Goal: Task Accomplishment & Management: Manage account settings

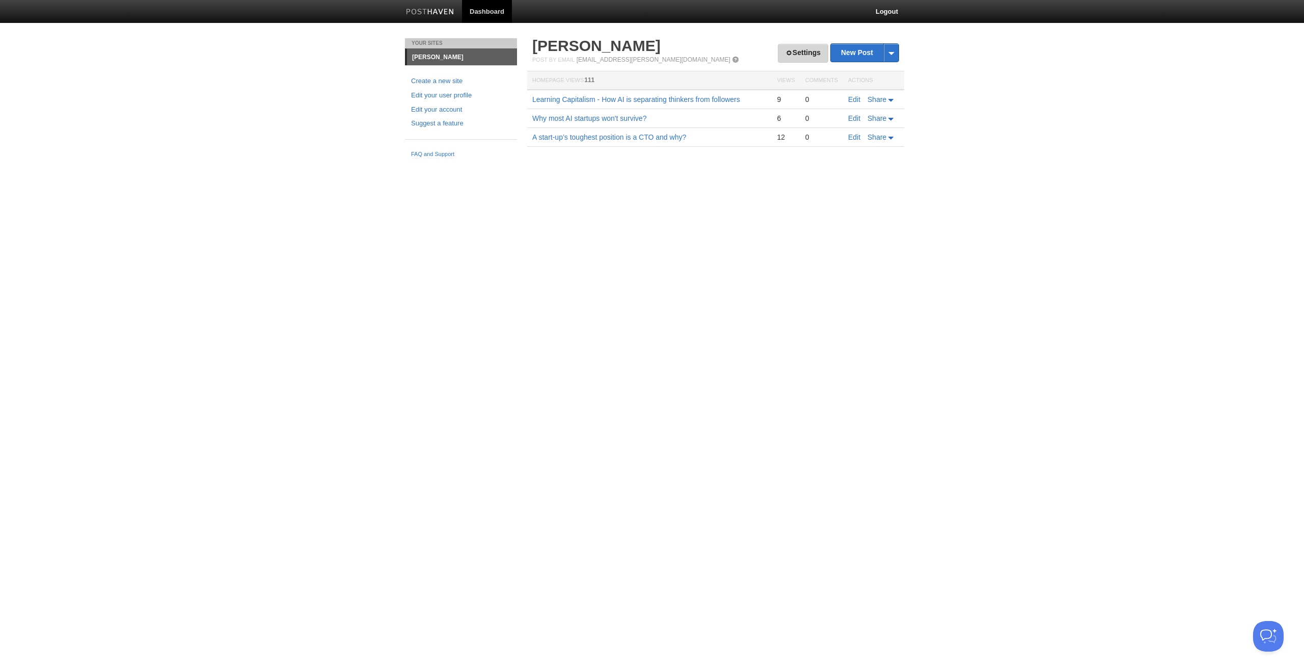
click at [786, 55] on span at bounding box center [789, 52] width 7 height 7
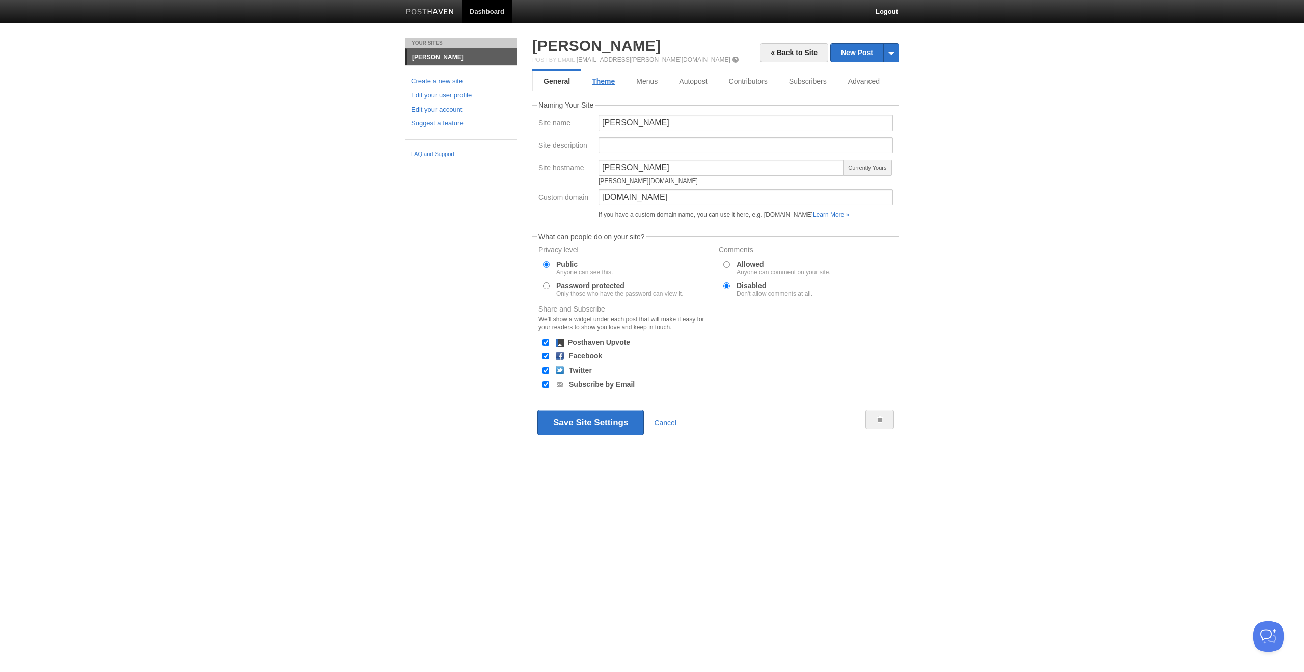
click at [608, 77] on link "Theme" at bounding box center [603, 81] width 44 height 20
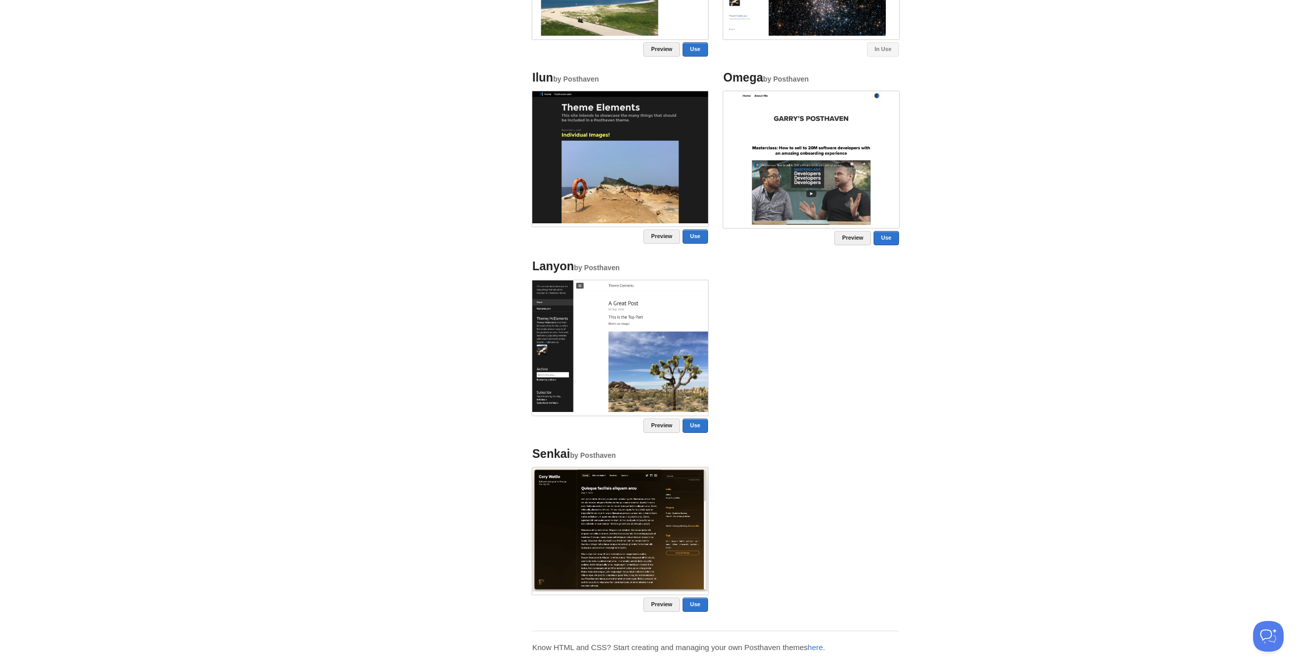
scroll to position [465, 0]
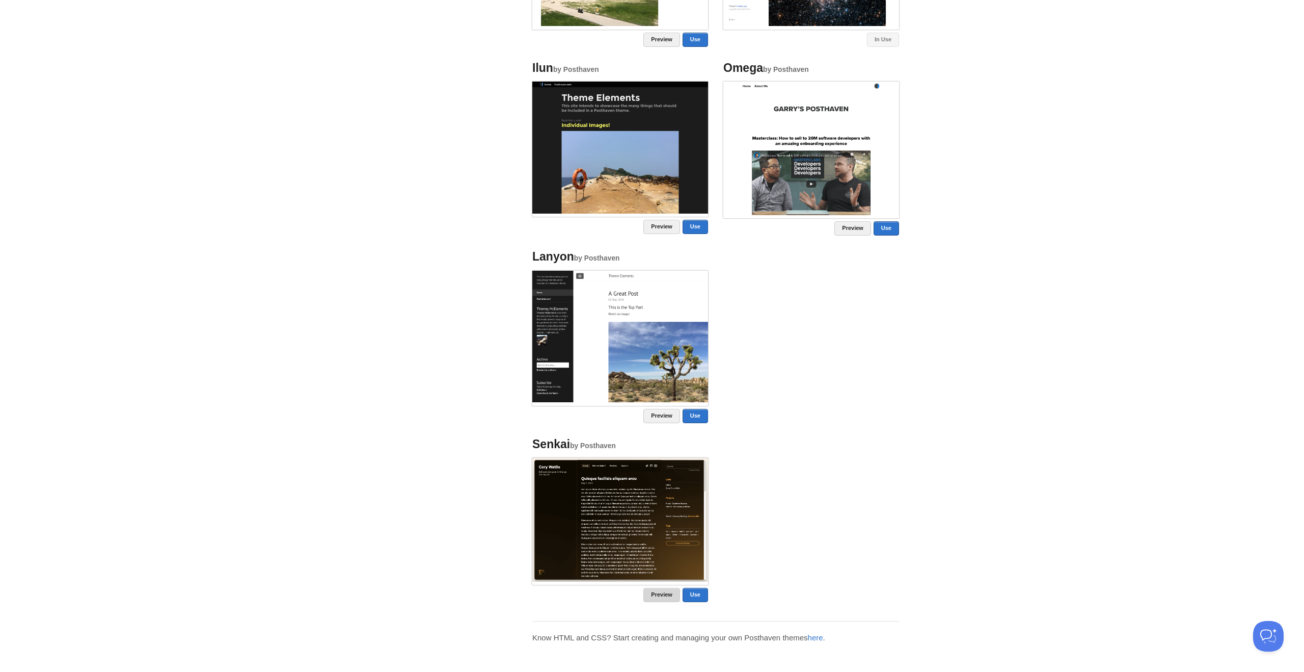
click at [654, 594] on link "Preview" at bounding box center [662, 595] width 37 height 14
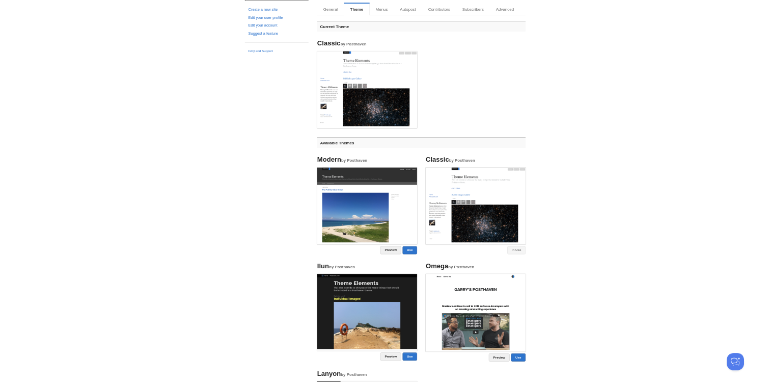
scroll to position [17, 0]
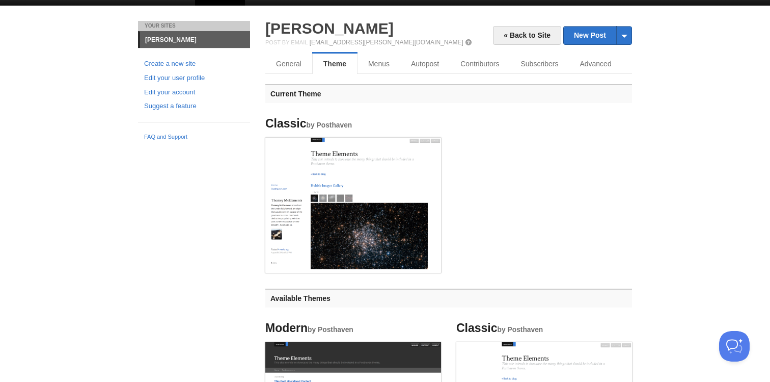
drag, startPoint x: 175, startPoint y: 42, endPoint x: 219, endPoint y: 43, distance: 43.8
click at [175, 42] on link "[PERSON_NAME]" at bounding box center [195, 40] width 110 height 16
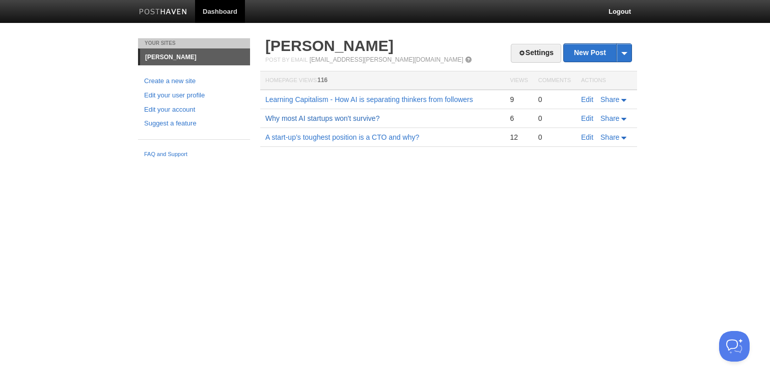
click at [343, 116] on link "Why most AI startups won't survive?" at bounding box center [322, 118] width 114 height 8
click at [588, 119] on link "Edit" at bounding box center [587, 118] width 12 height 8
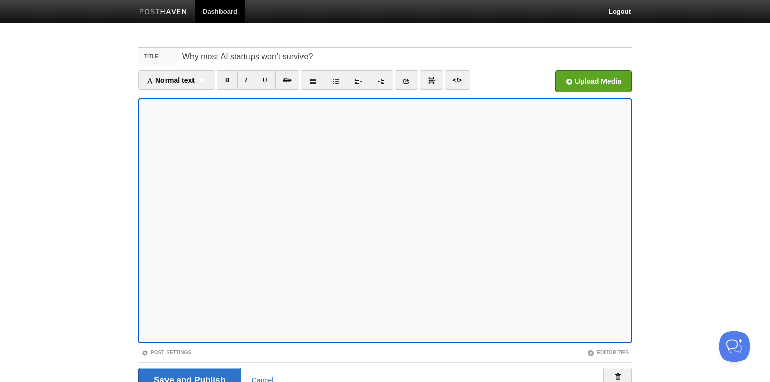
click at [215, 9] on link "Dashboard" at bounding box center [220, 11] width 50 height 23
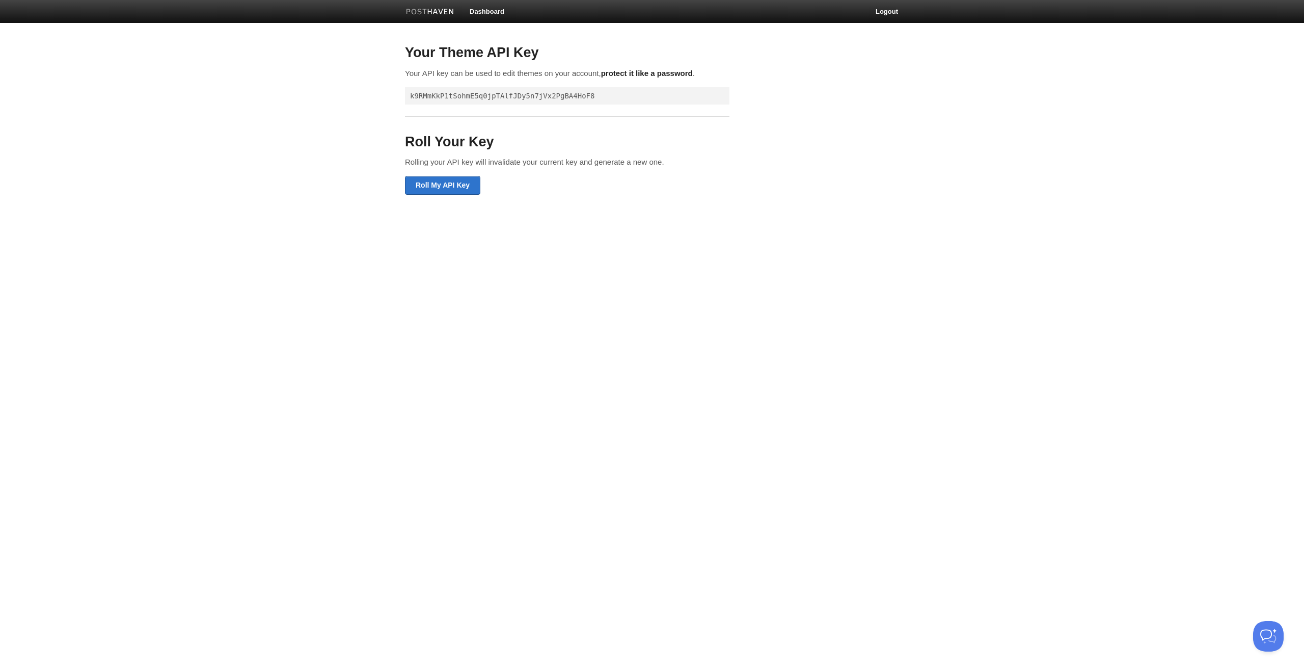
drag, startPoint x: 612, startPoint y: 88, endPoint x: 607, endPoint y: 93, distance: 7.9
click at [612, 88] on pre "k9RMmKkP1tSohmE5q0jpTAlfJDy5n7jVx2PgBA4HoF8" at bounding box center [567, 95] width 325 height 17
drag, startPoint x: 606, startPoint y: 94, endPoint x: 394, endPoint y: 91, distance: 212.0
click at [394, 91] on body "Dashboard Logout Your Theme API Key Your API key can be used to edit themes on …" at bounding box center [652, 102] width 1304 height 205
drag, startPoint x: 790, startPoint y: 137, endPoint x: 721, endPoint y: 112, distance: 73.7
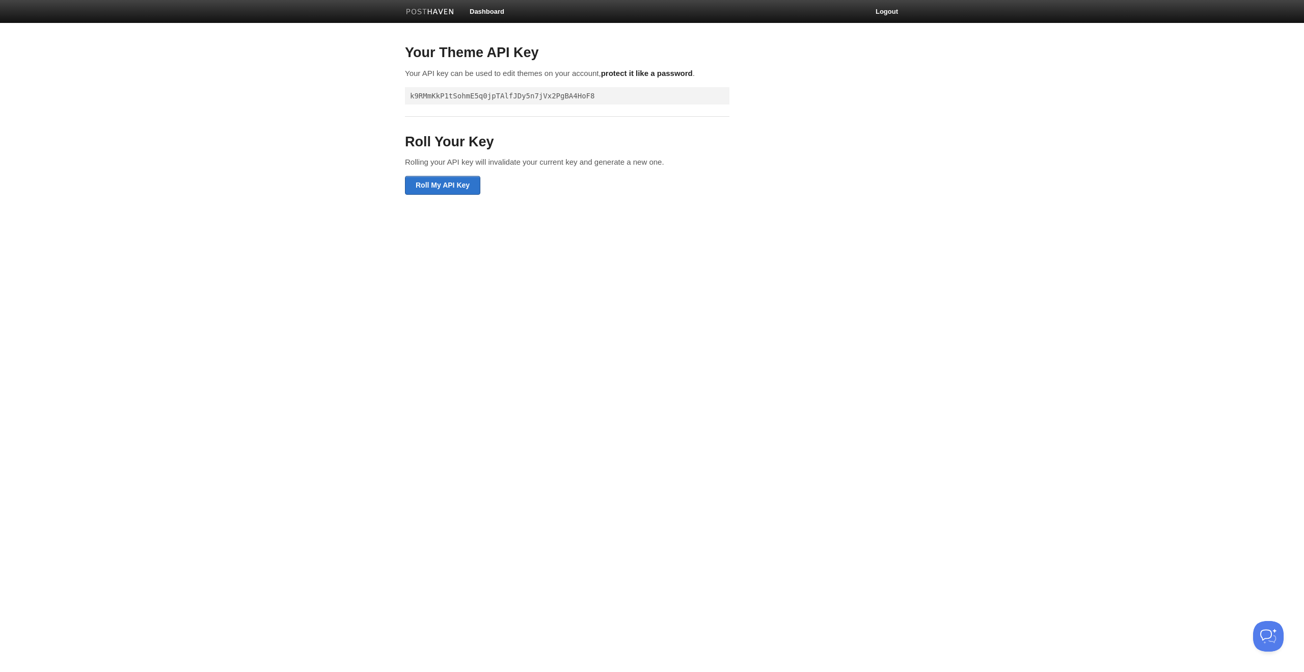
click at [783, 137] on div "Roll Your Key Rolling your API key will invalidate your current key and generat…" at bounding box center [652, 166] width 510 height 78
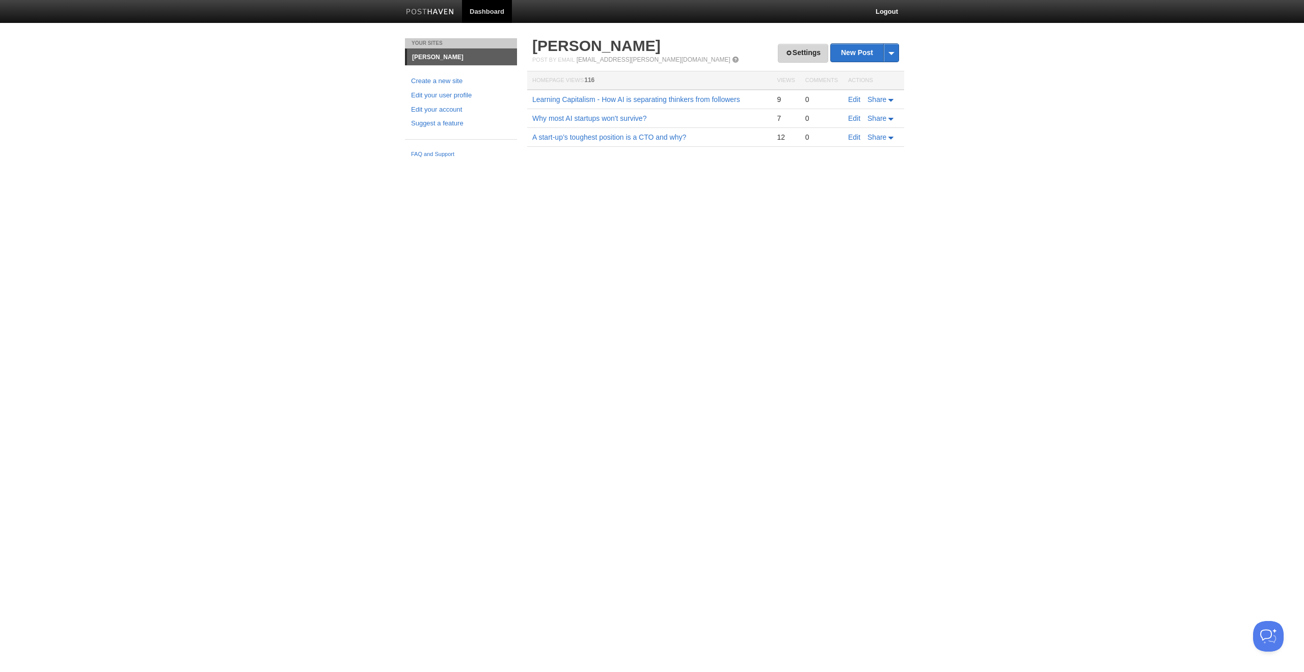
click at [770, 49] on link "Settings" at bounding box center [803, 53] width 50 height 19
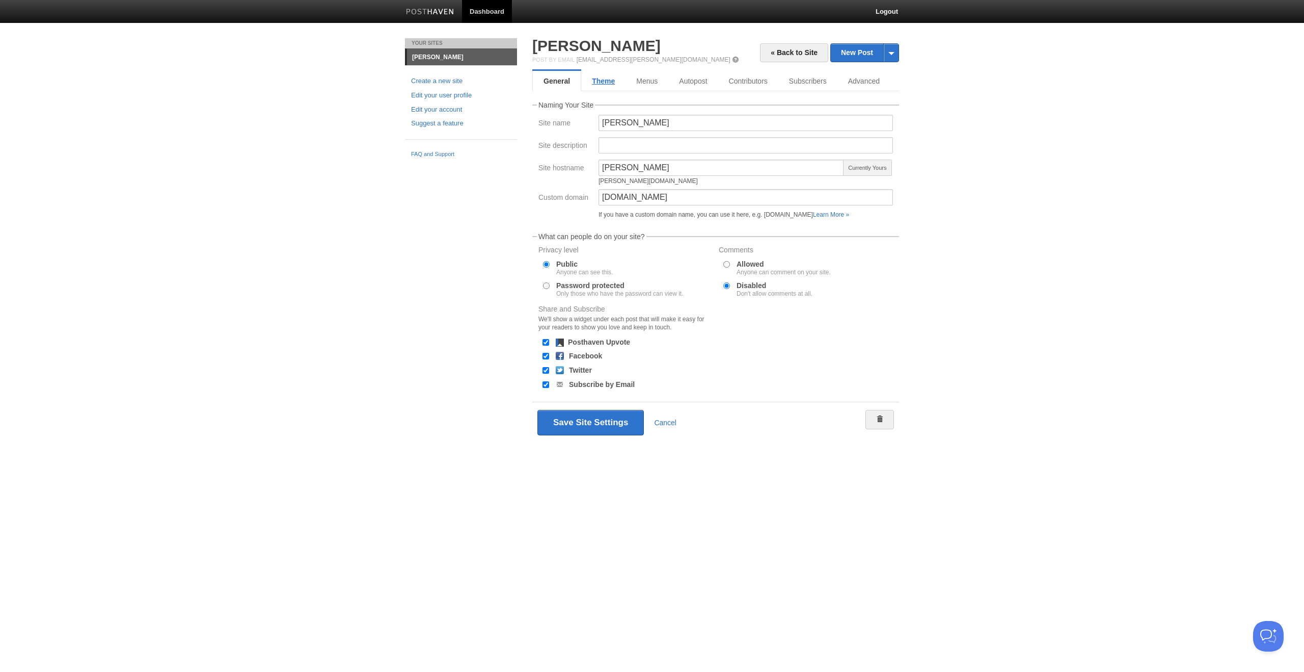
click at [606, 82] on link "Theme" at bounding box center [603, 81] width 44 height 20
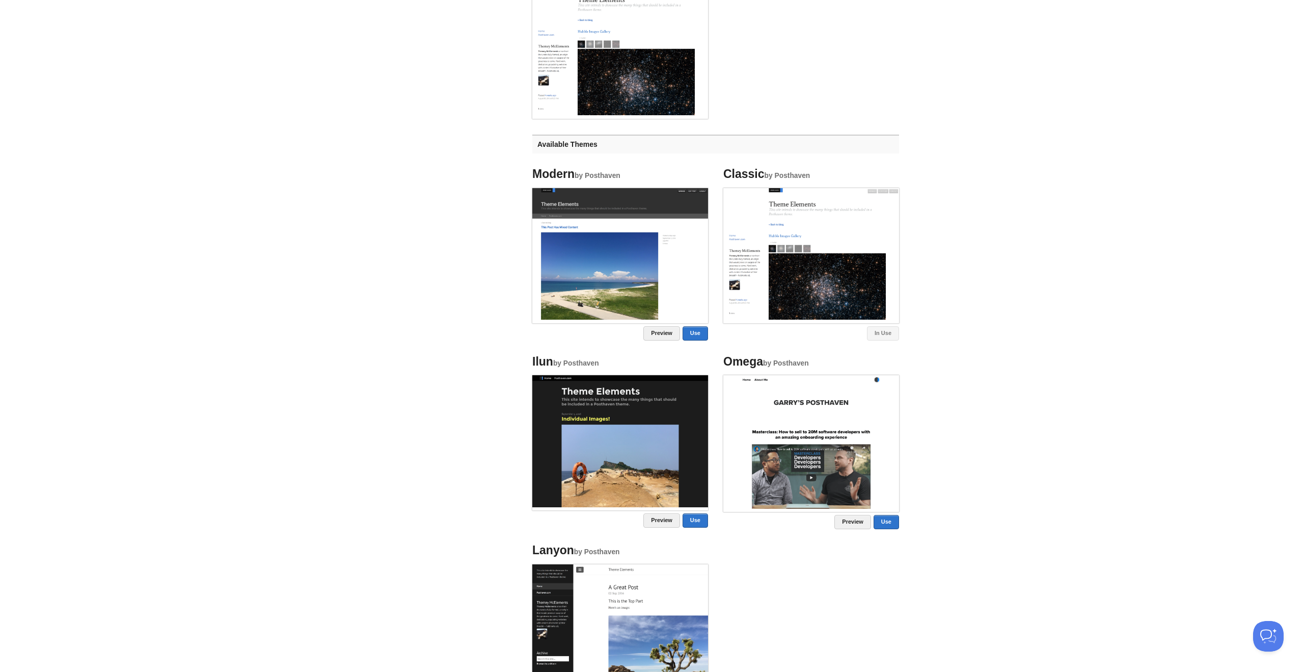
scroll to position [119, 0]
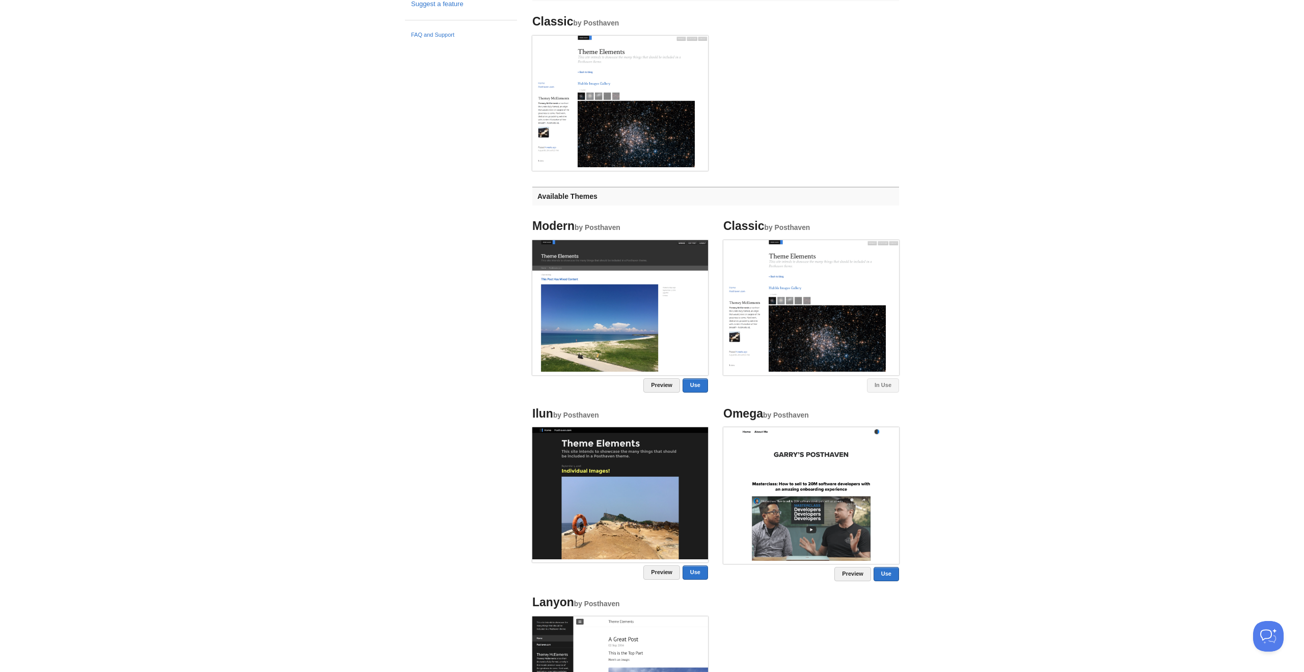
click at [770, 381] on img at bounding box center [812, 494] width 176 height 134
click at [770, 381] on link "Preview" at bounding box center [853, 574] width 37 height 14
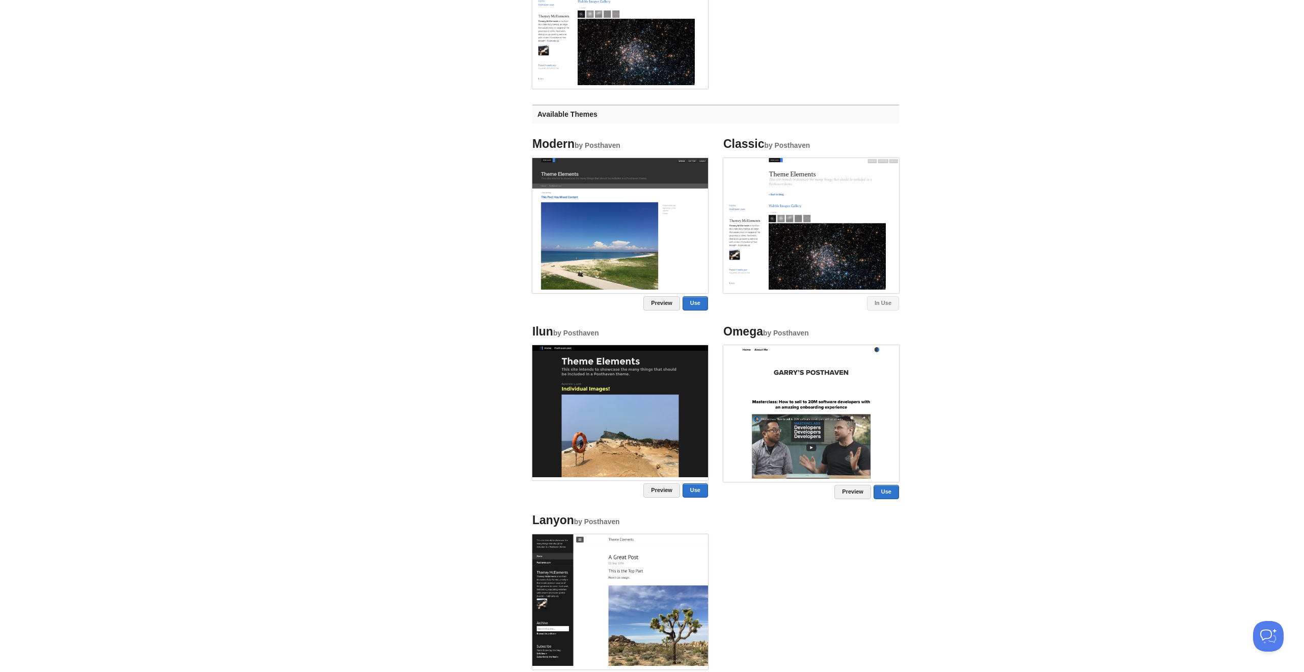
scroll to position [200, 0]
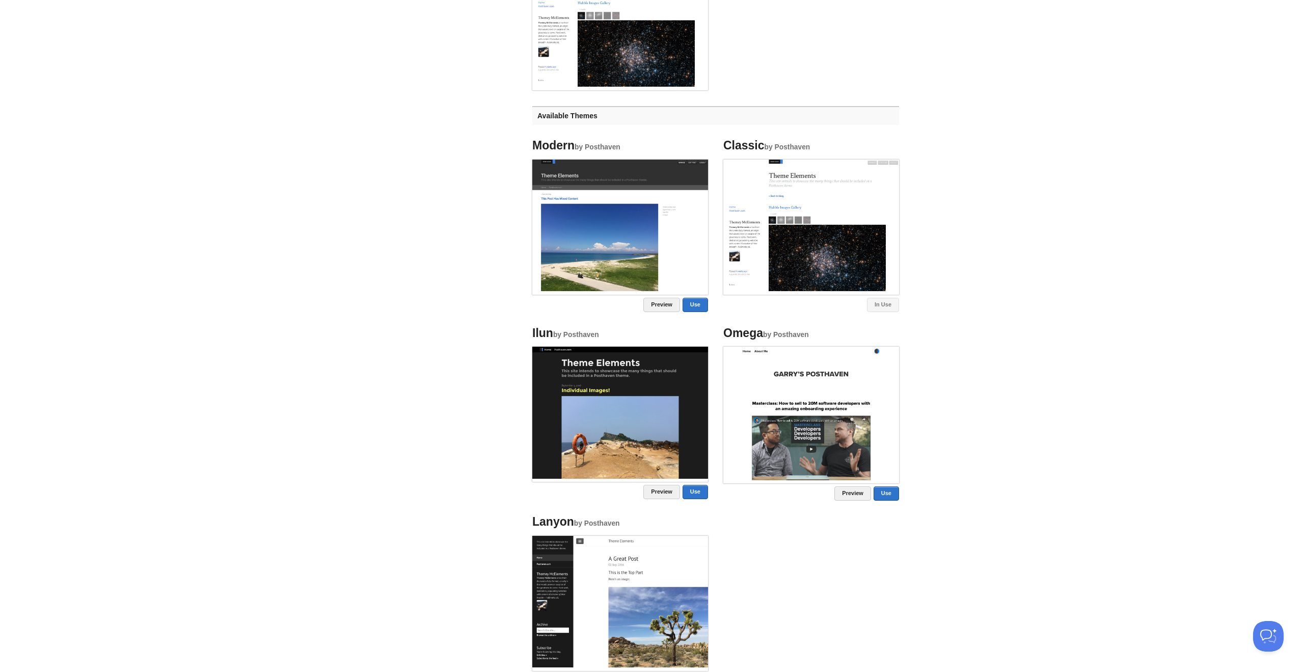
drag, startPoint x: 767, startPoint y: 546, endPoint x: 748, endPoint y: 529, distance: 25.6
click at [766, 381] on ul "Modern by Posthaven Preview Use Classic by Posthaven In Use Ilun by Posthaven P…" at bounding box center [716, 503] width 382 height 742
click at [662, 381] on link "Preview" at bounding box center [662, 492] width 37 height 14
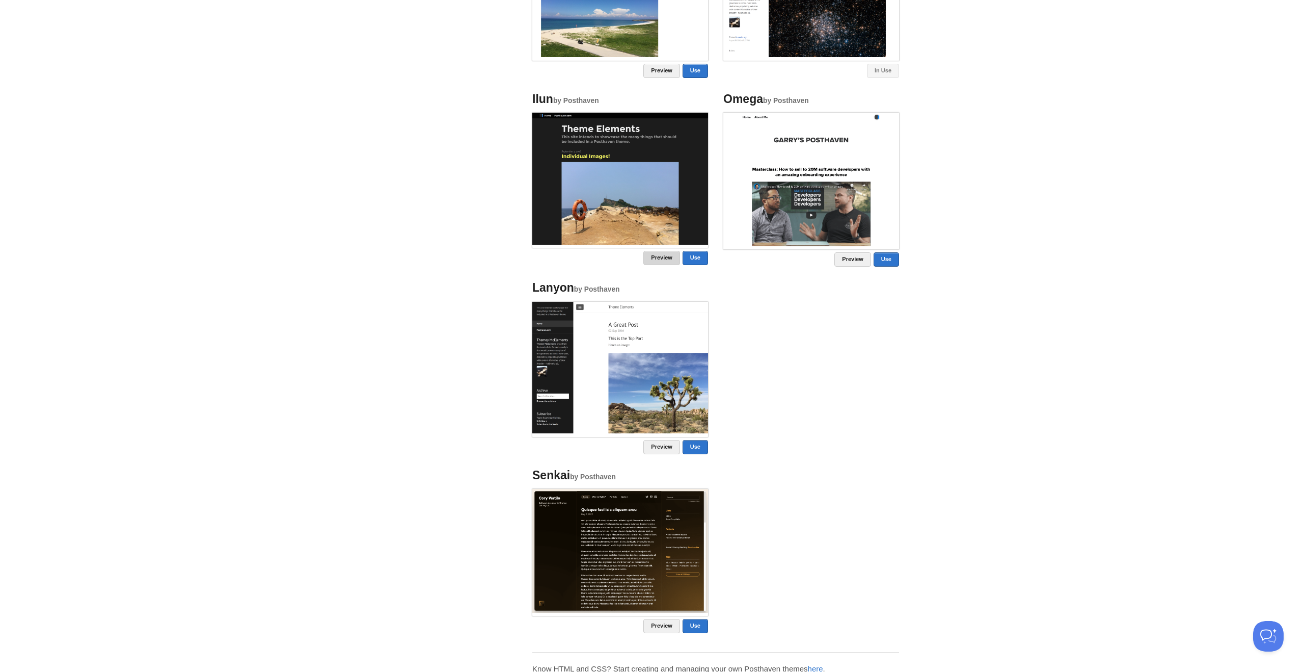
scroll to position [465, 0]
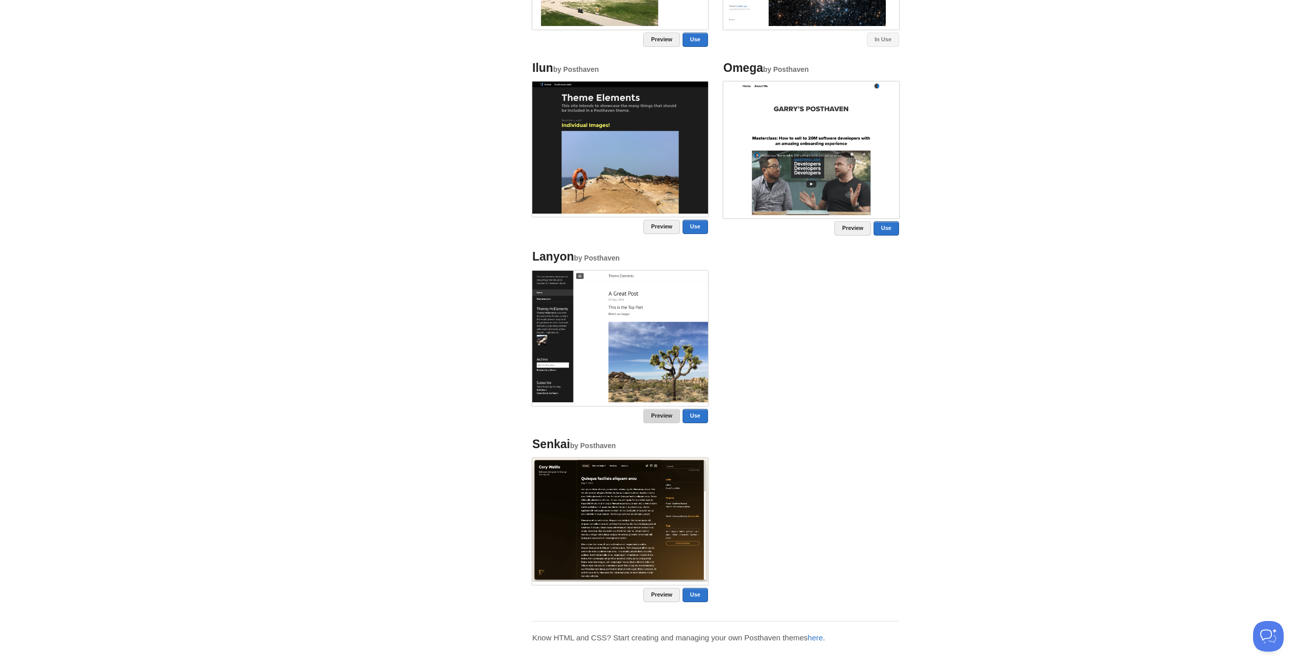
click at [653, 381] on link "Preview" at bounding box center [662, 416] width 37 height 14
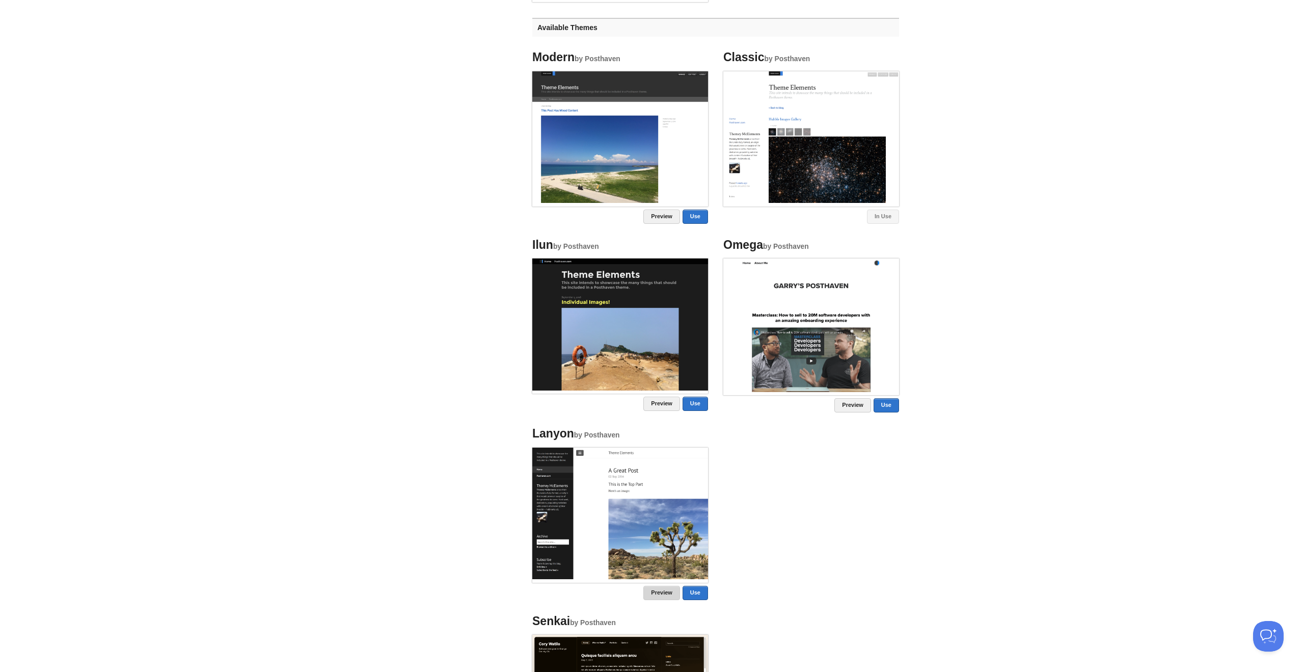
scroll to position [152, 0]
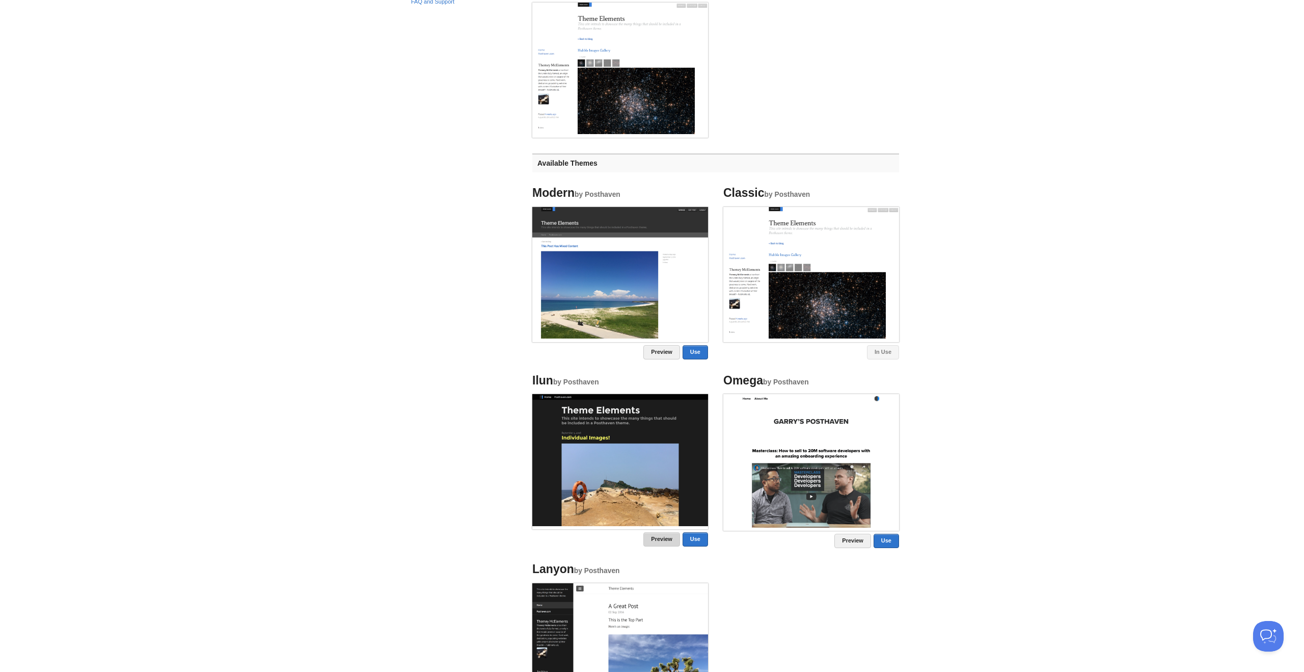
click at [655, 381] on link "Preview" at bounding box center [662, 539] width 37 height 14
click at [654, 355] on link "Preview" at bounding box center [662, 352] width 37 height 14
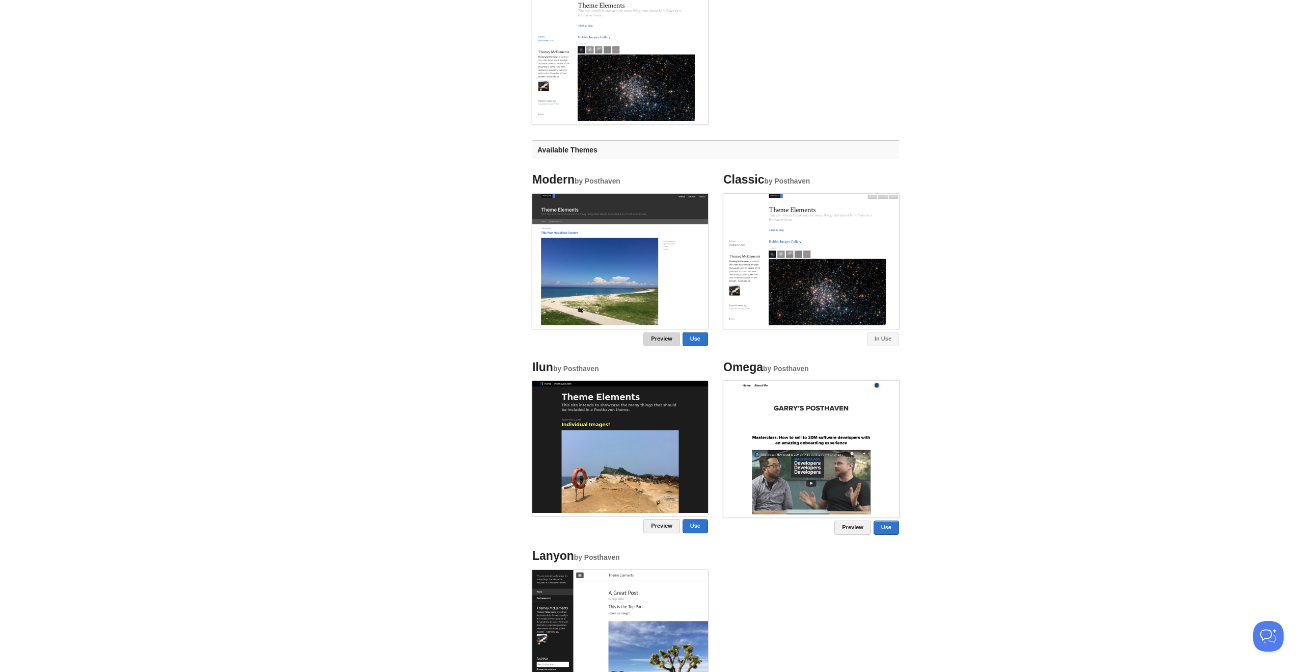
scroll to position [164, 0]
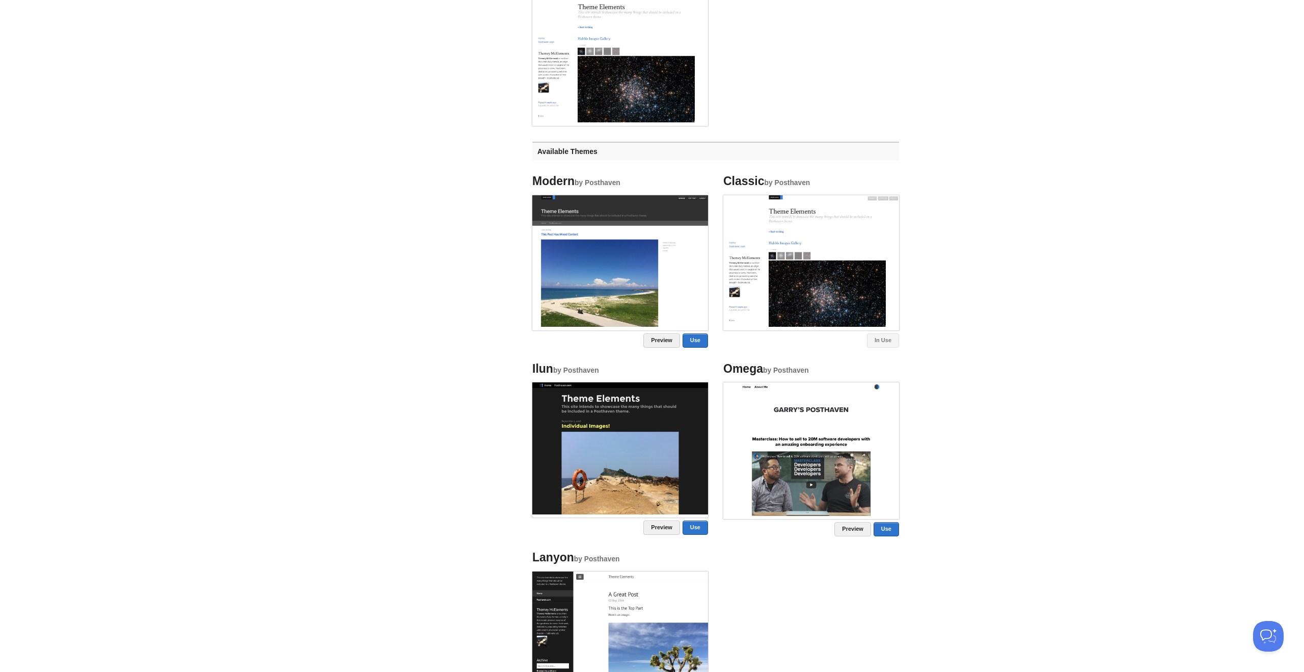
click at [770, 274] on body "Dashboard Logout Your Sites Suprith Reddy Create a new site Edit your user prof…" at bounding box center [652, 404] width 1304 height 1136
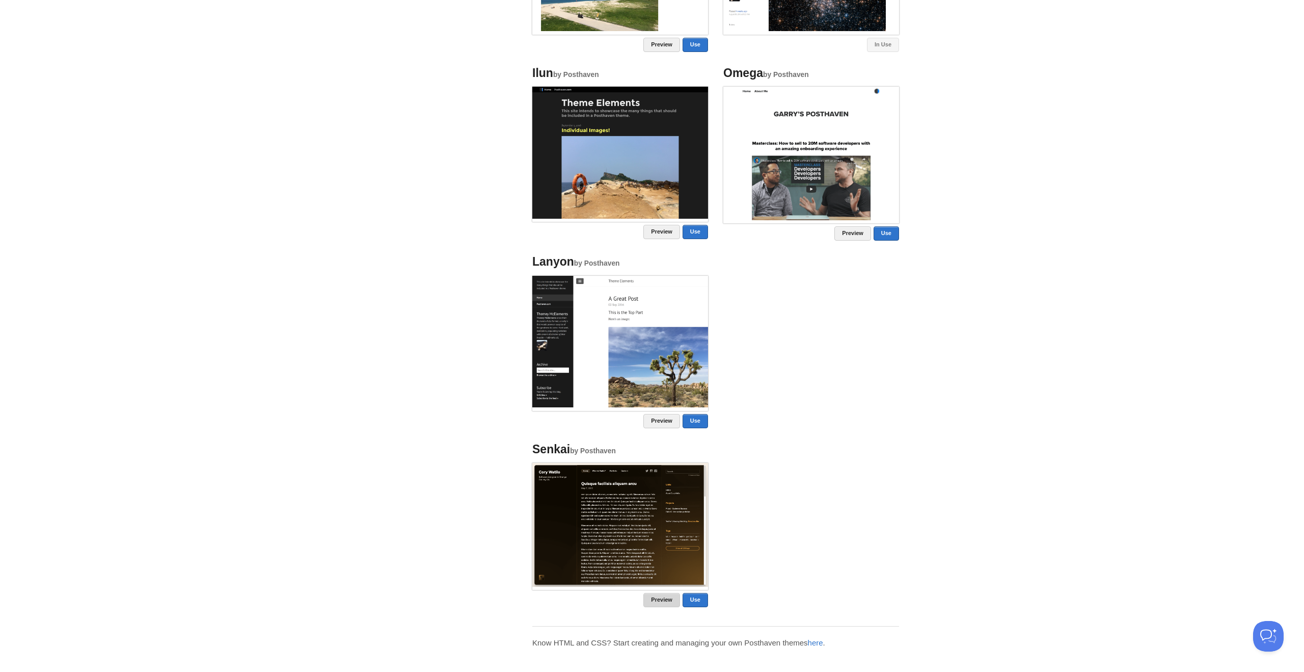
scroll to position [457, 0]
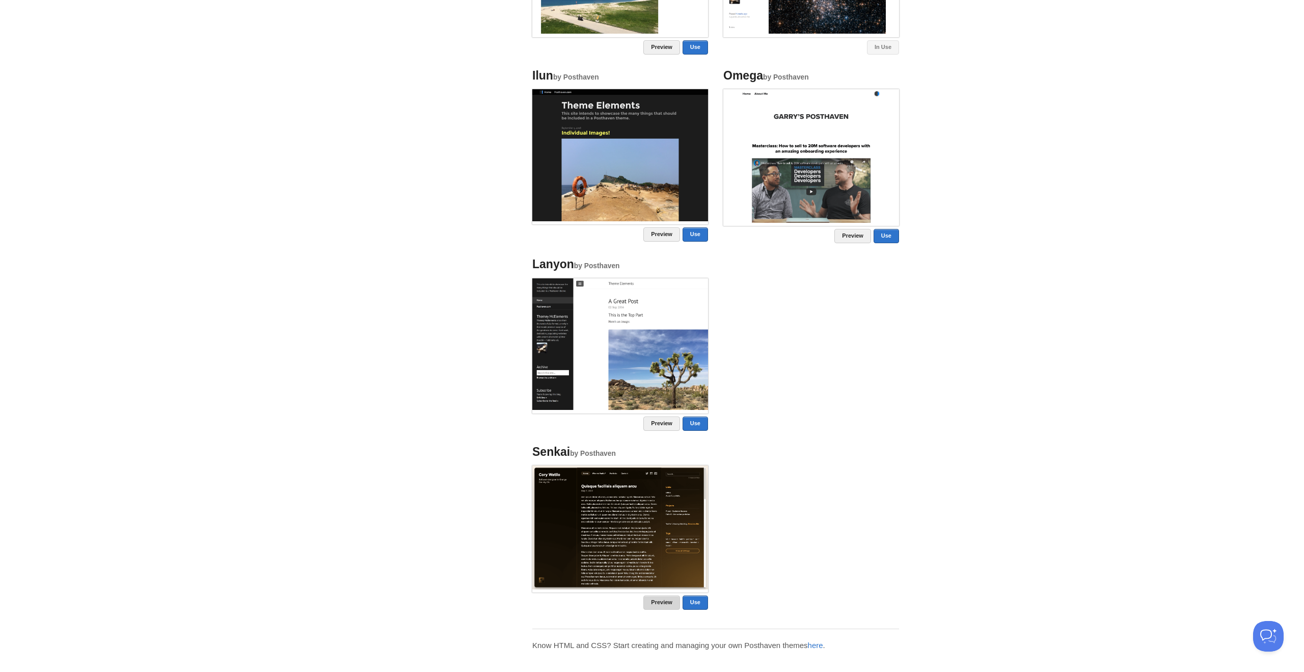
click at [659, 381] on link "Preview" at bounding box center [662, 602] width 37 height 14
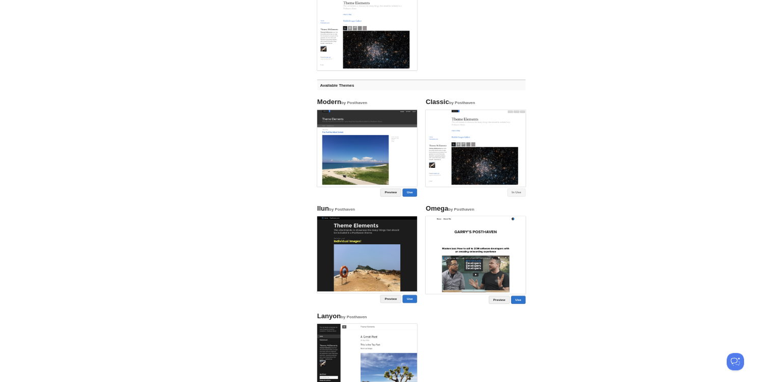
scroll to position [0, 0]
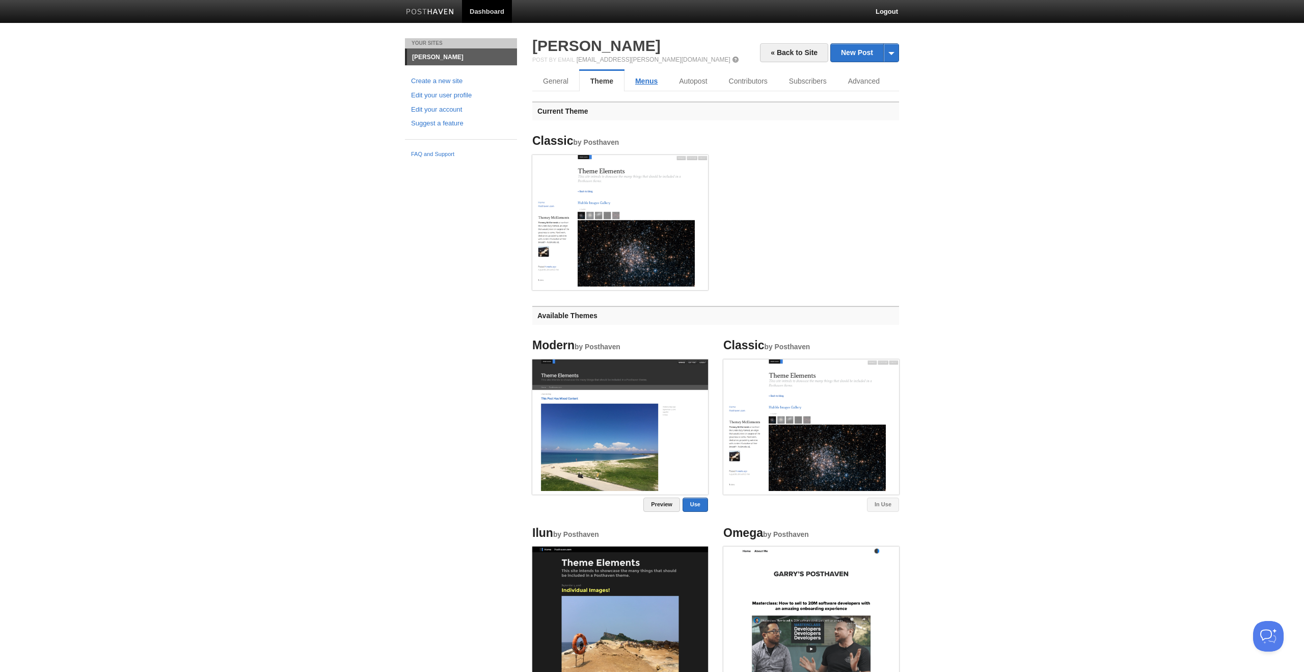
click at [651, 79] on link "Menus" at bounding box center [647, 81] width 44 height 20
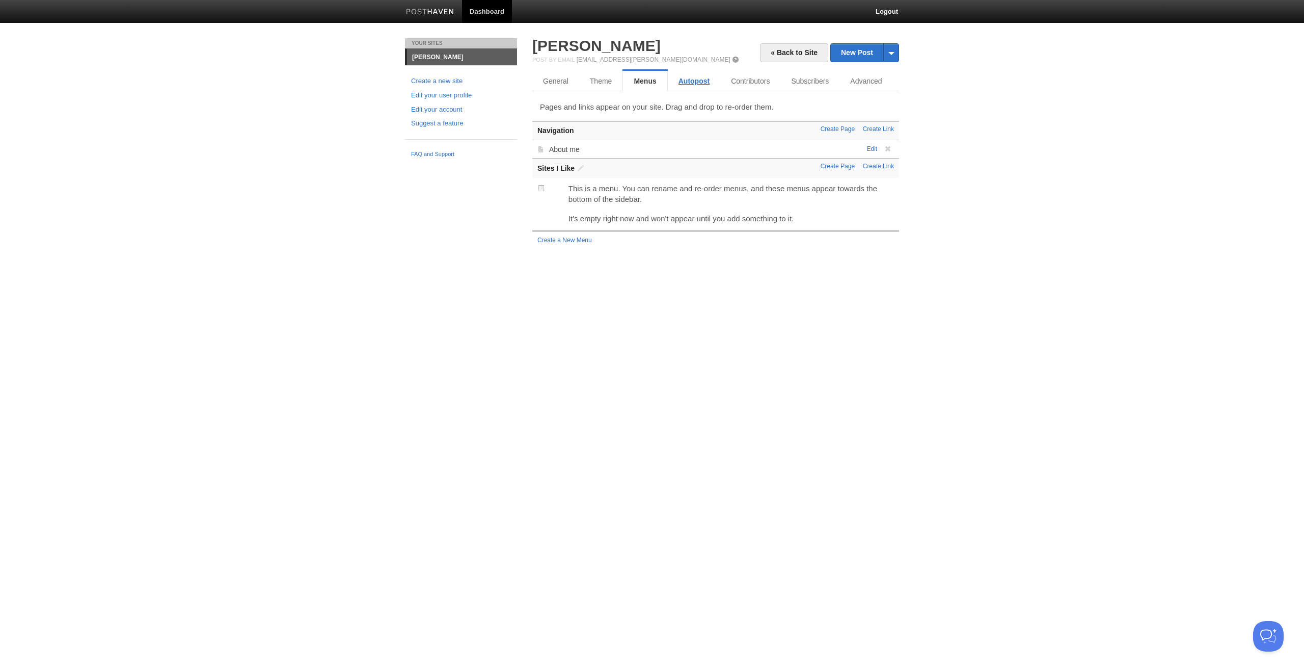
click at [686, 84] on link "Autopost" at bounding box center [694, 81] width 52 height 20
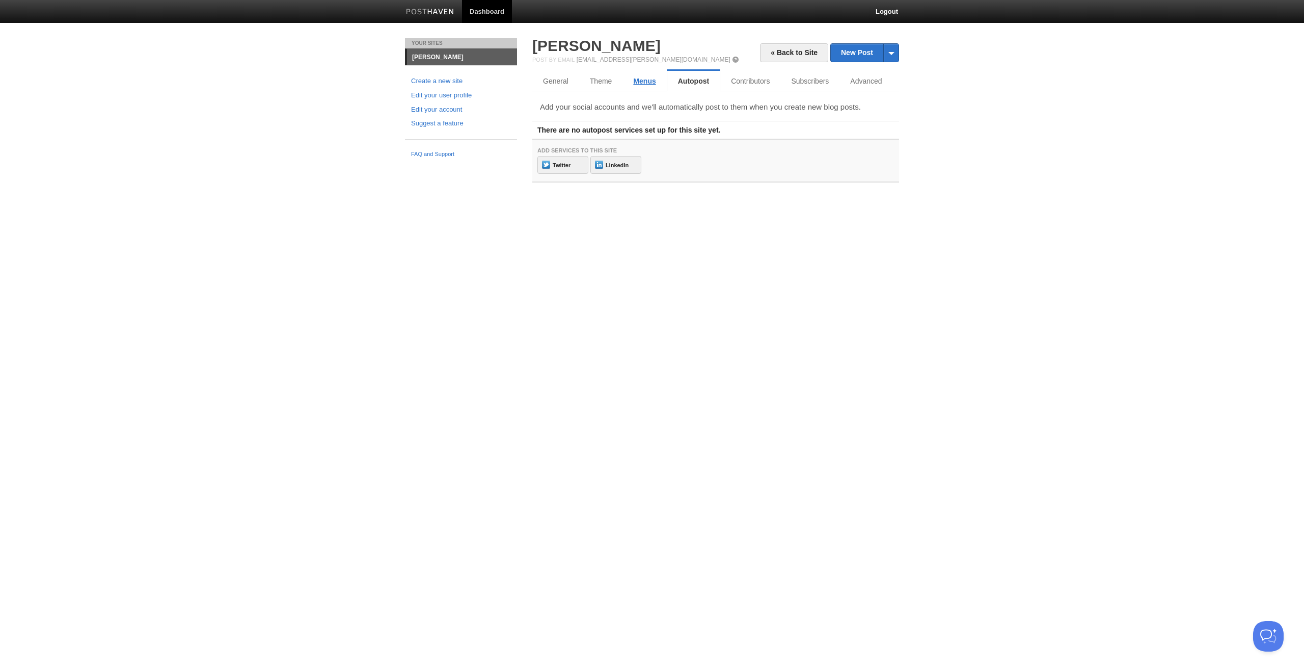
click at [642, 83] on link "Menus" at bounding box center [645, 81] width 44 height 20
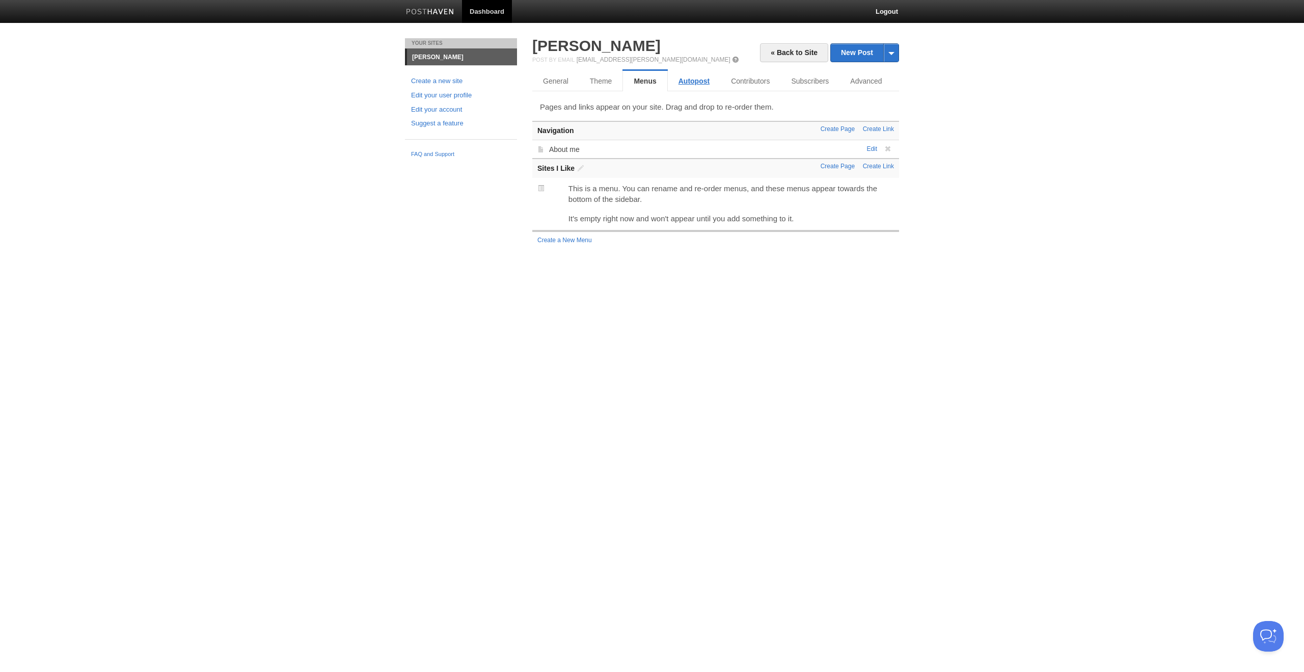
click at [698, 81] on link "Autopost" at bounding box center [694, 81] width 52 height 20
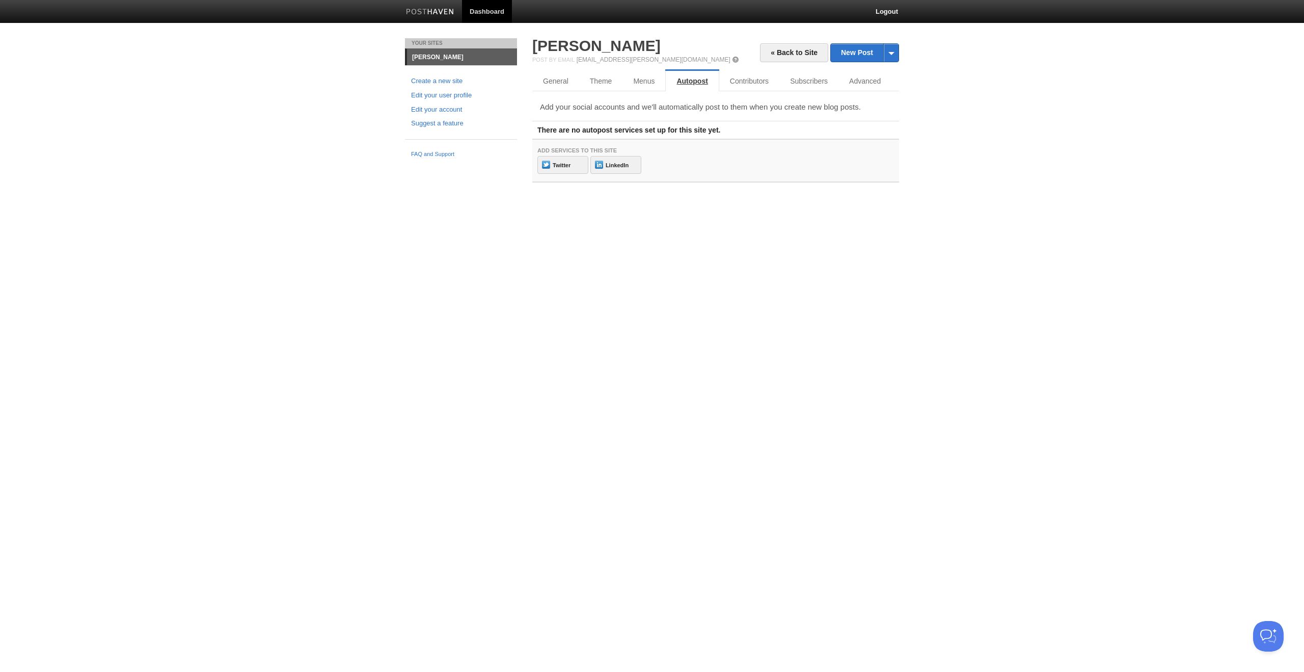
click at [669, 78] on link "Autopost" at bounding box center [692, 81] width 54 height 20
click at [658, 79] on link "Menus" at bounding box center [645, 81] width 44 height 20
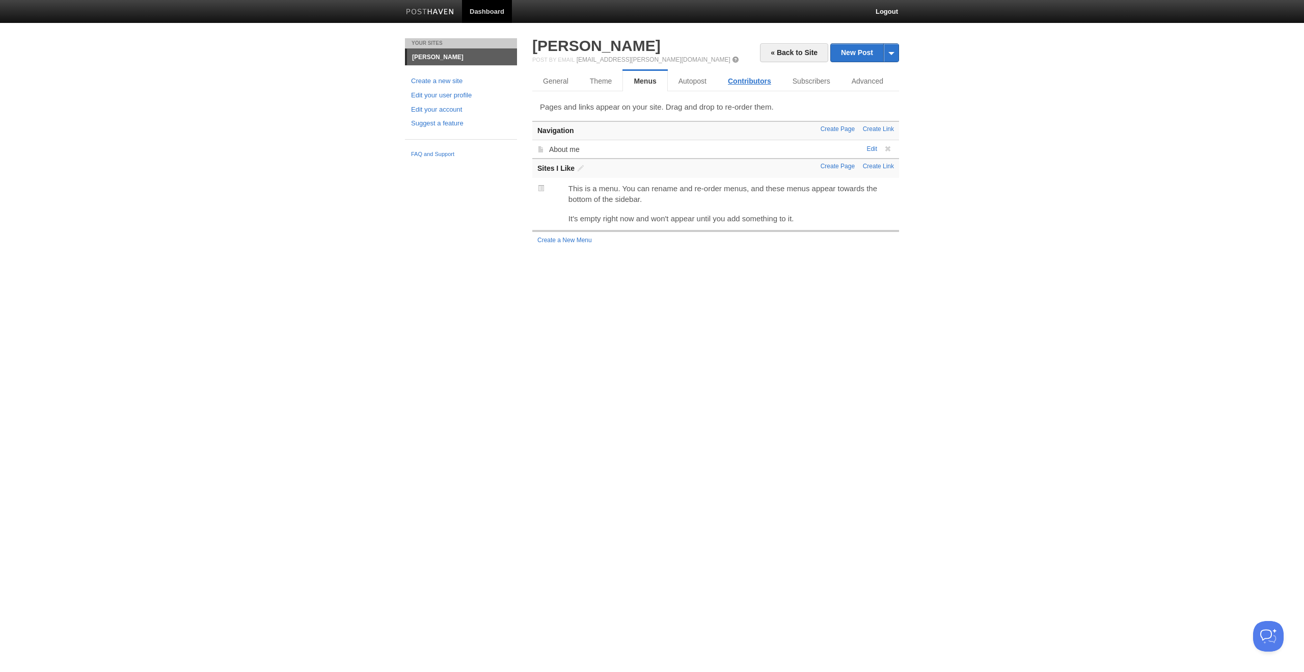
click at [736, 85] on link "Contributors" at bounding box center [749, 81] width 65 height 20
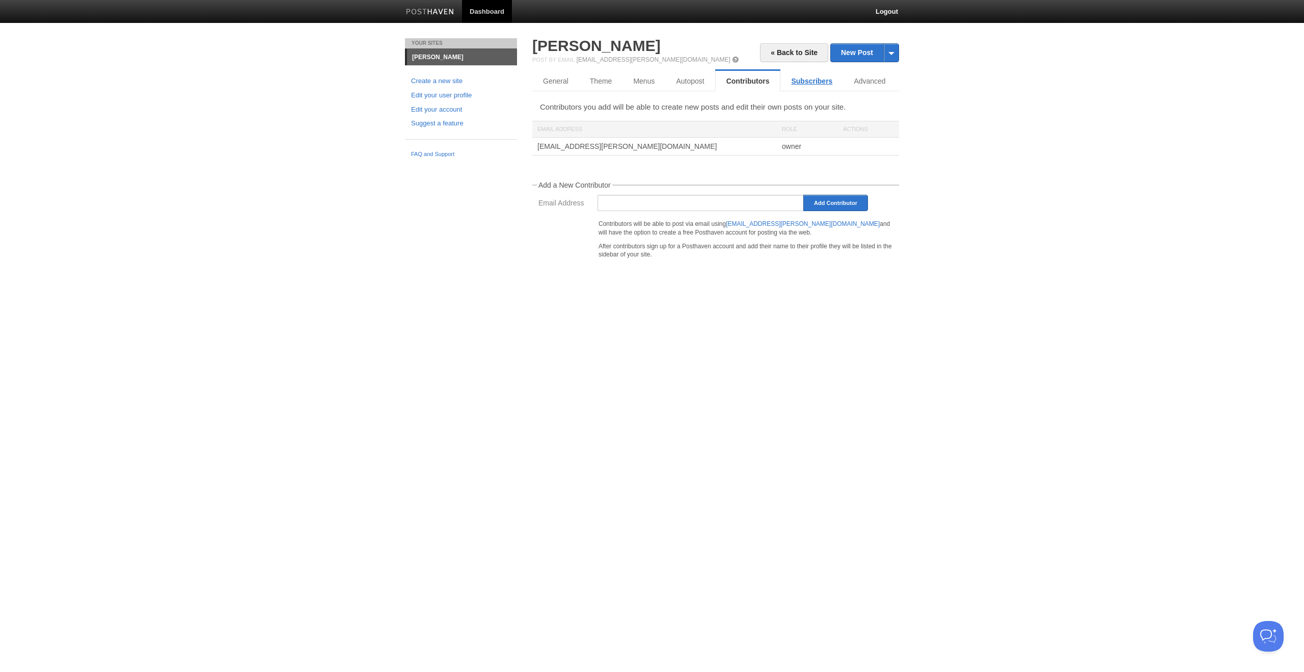
click at [770, 84] on link "Subscribers" at bounding box center [812, 81] width 63 height 20
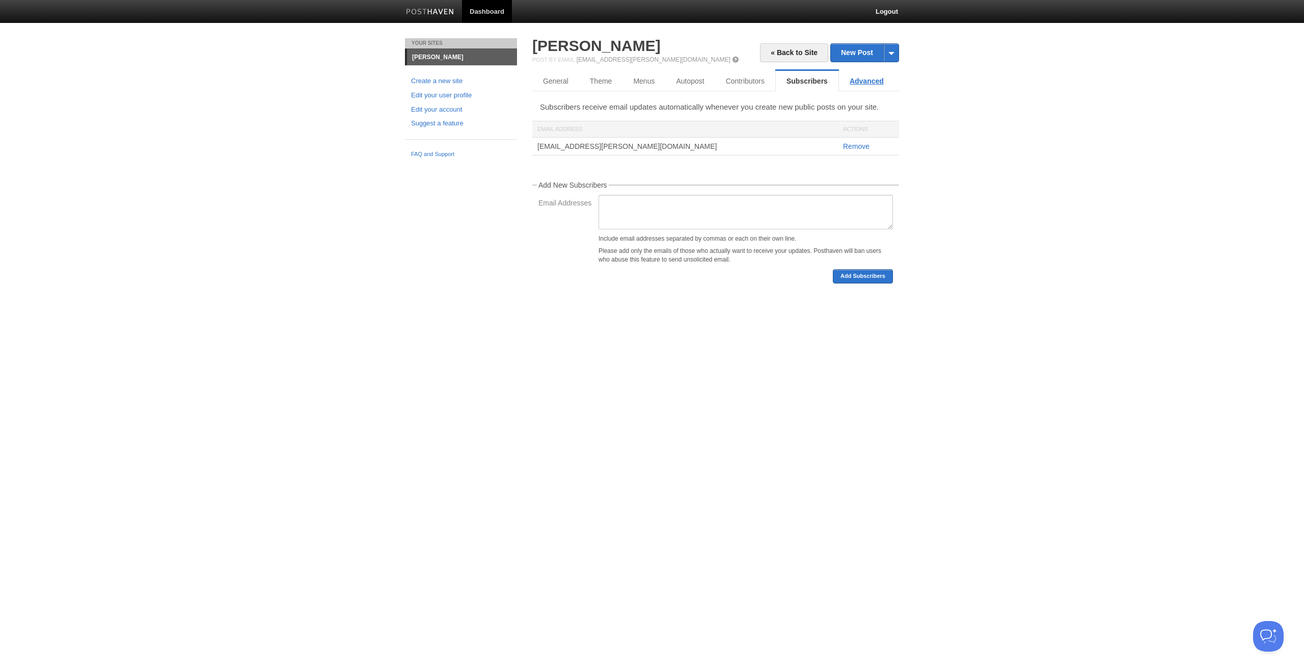
click at [770, 83] on link "Advanced" at bounding box center [867, 81] width 56 height 20
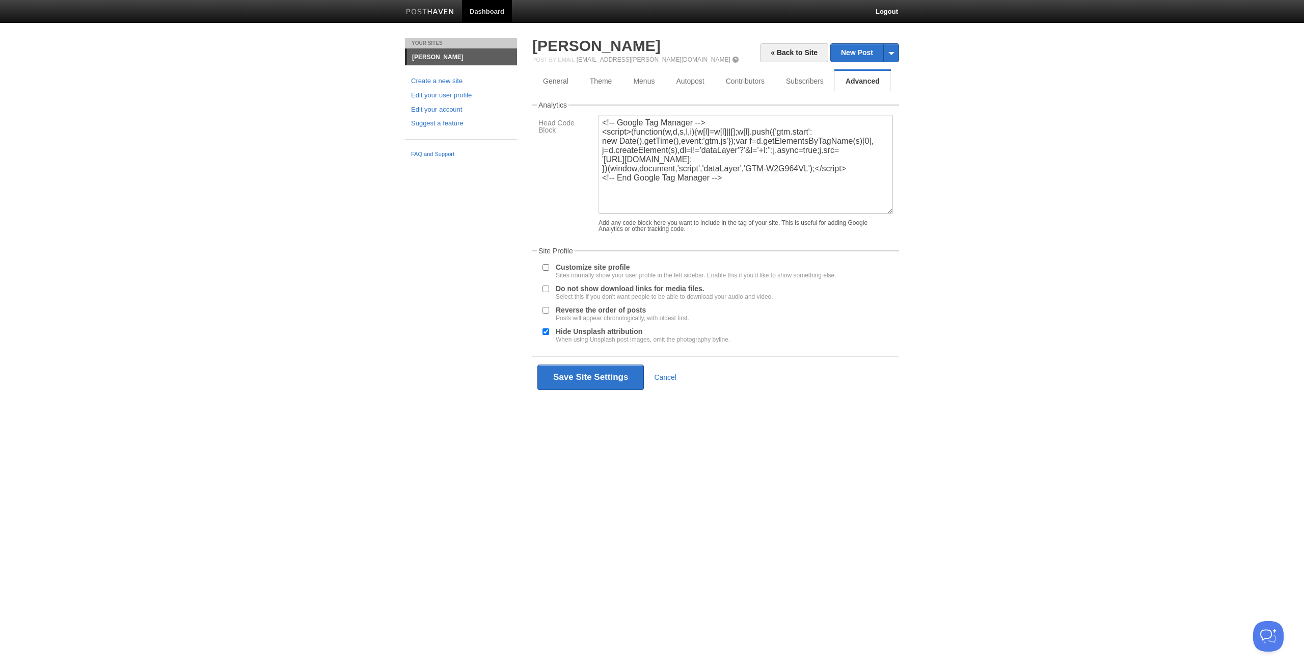
drag, startPoint x: 492, startPoint y: 236, endPoint x: 493, endPoint y: 218, distance: 17.9
click at [492, 236] on div "Your Sites Suprith Reddy Create a new site Edit your user profile Edit your acc…" at bounding box center [652, 232] width 510 height 389
click at [347, 289] on body "Dashboard Logout Your Sites Suprith Reddy Create a new site Edit your user prof…" at bounding box center [652, 214] width 1304 height 428
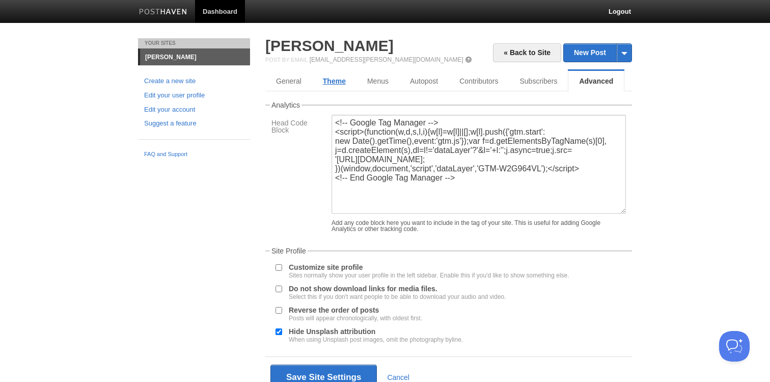
click at [336, 81] on link "Theme" at bounding box center [334, 81] width 44 height 20
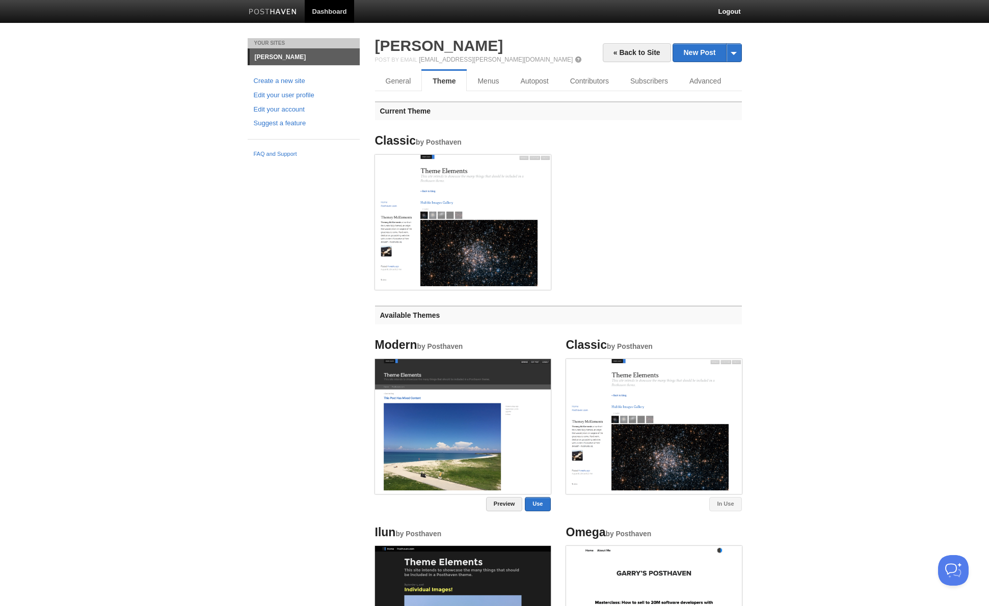
click at [448, 230] on img at bounding box center [463, 221] width 176 height 132
click at [635, 381] on img at bounding box center [654, 425] width 176 height 132
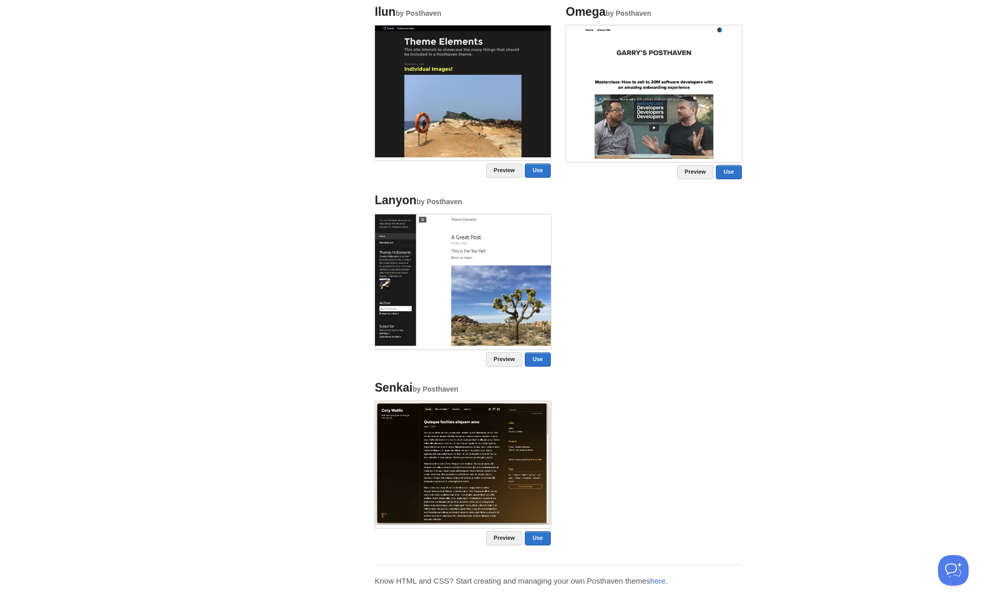
scroll to position [530, 0]
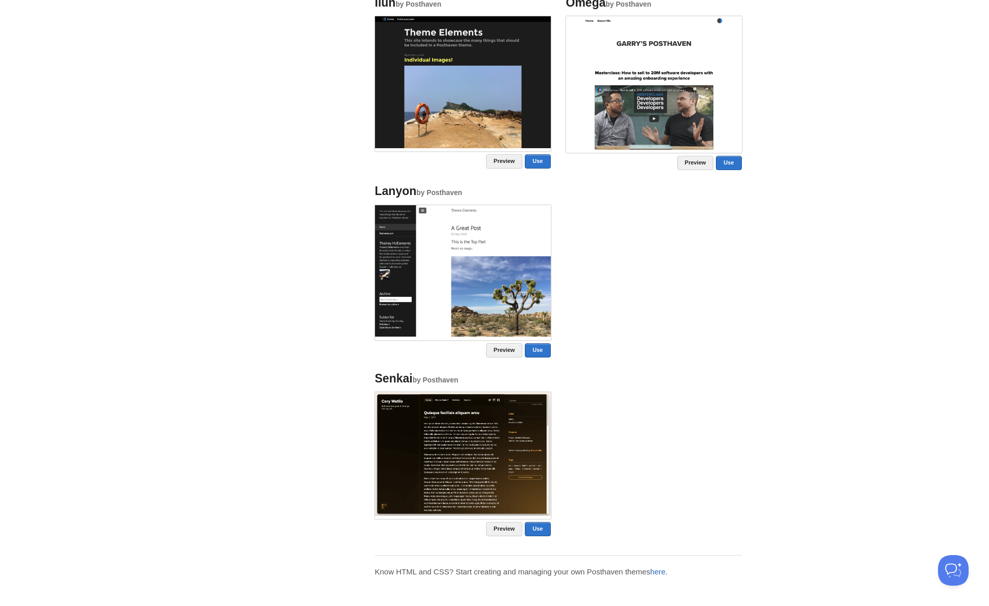
click at [659, 381] on link "here" at bounding box center [657, 572] width 15 height 9
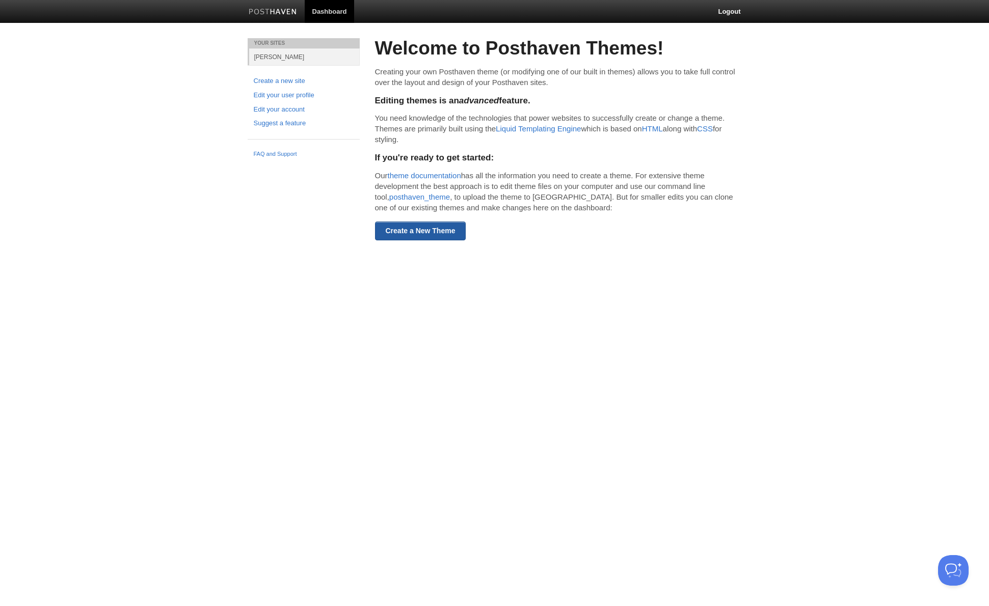
click at [437, 238] on link "Create a New Theme" at bounding box center [420, 231] width 91 height 19
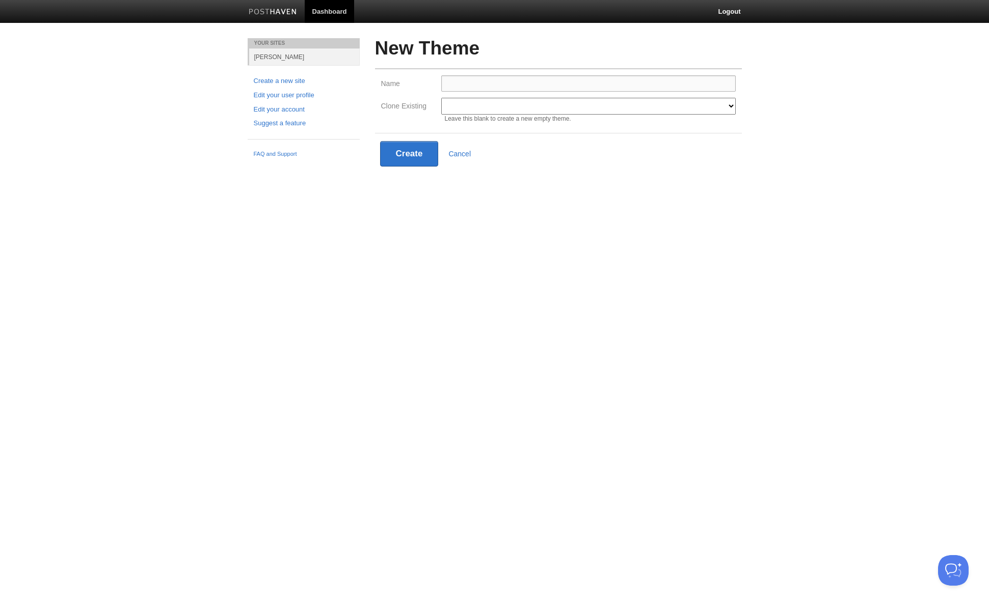
click at [515, 84] on input "Name" at bounding box center [588, 83] width 295 height 16
type input "c"
click at [725, 104] on select "Modern Classic Ilun Omega Lanyon Myers Senkai Lagier" at bounding box center [588, 106] width 295 height 17
select select "1"
click at [441, 98] on select "Modern Classic Ilun Omega Lanyon Myers Senkai Lagier" at bounding box center [588, 106] width 295 height 17
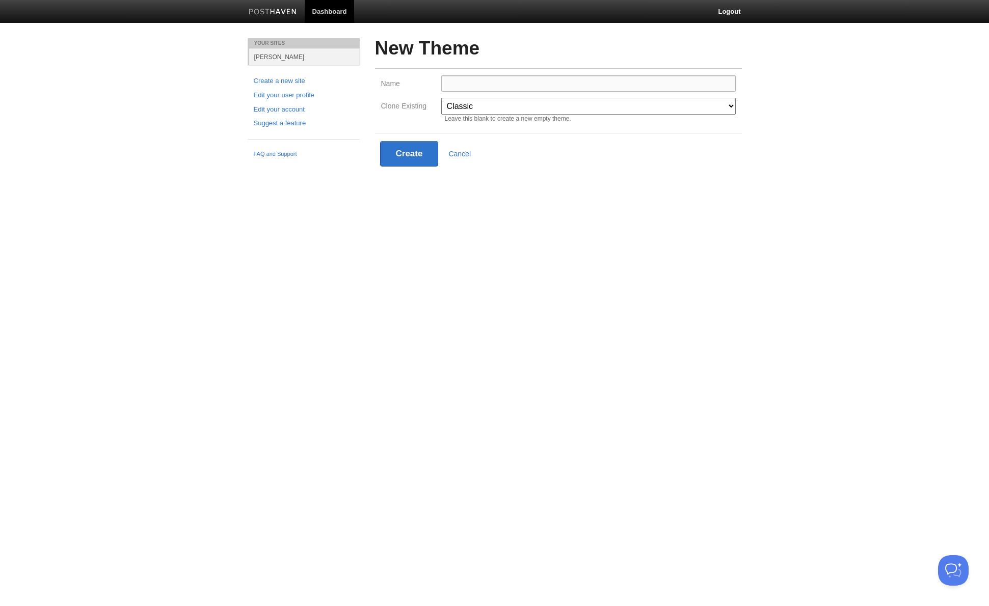
click at [483, 85] on input "Name" at bounding box center [588, 83] width 295 height 16
click at [449, 88] on input "Simple" at bounding box center [588, 83] width 295 height 16
type input "Minimal Classic"
drag, startPoint x: 548, startPoint y: 247, endPoint x: 538, endPoint y: 240, distance: 11.7
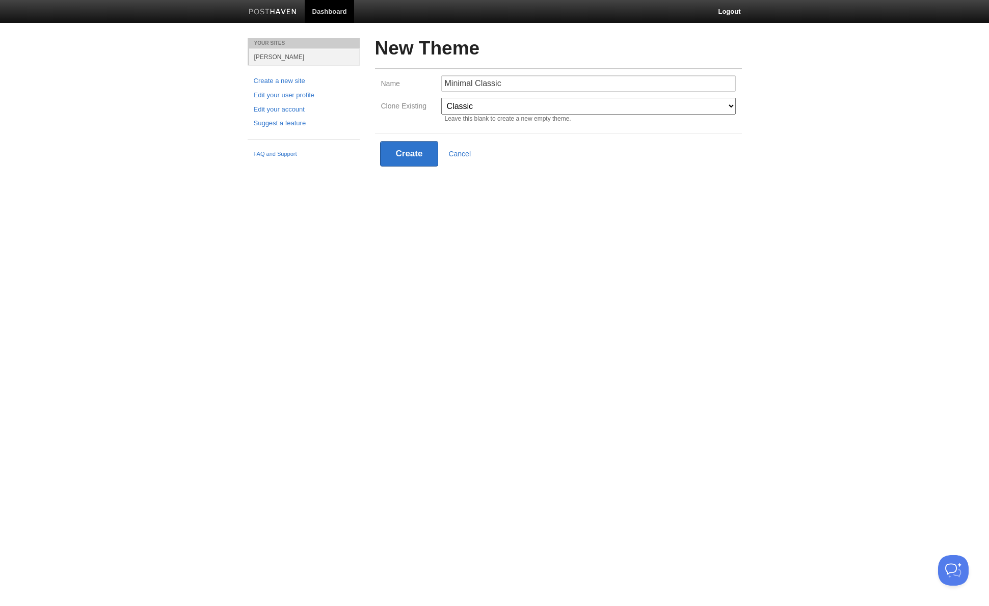
click at [547, 204] on html "Dashboard Logout Your Sites Suprith Reddy Create a new site Edit your user prof…" at bounding box center [494, 102] width 989 height 204
click at [418, 153] on button "Create" at bounding box center [409, 153] width 59 height 25
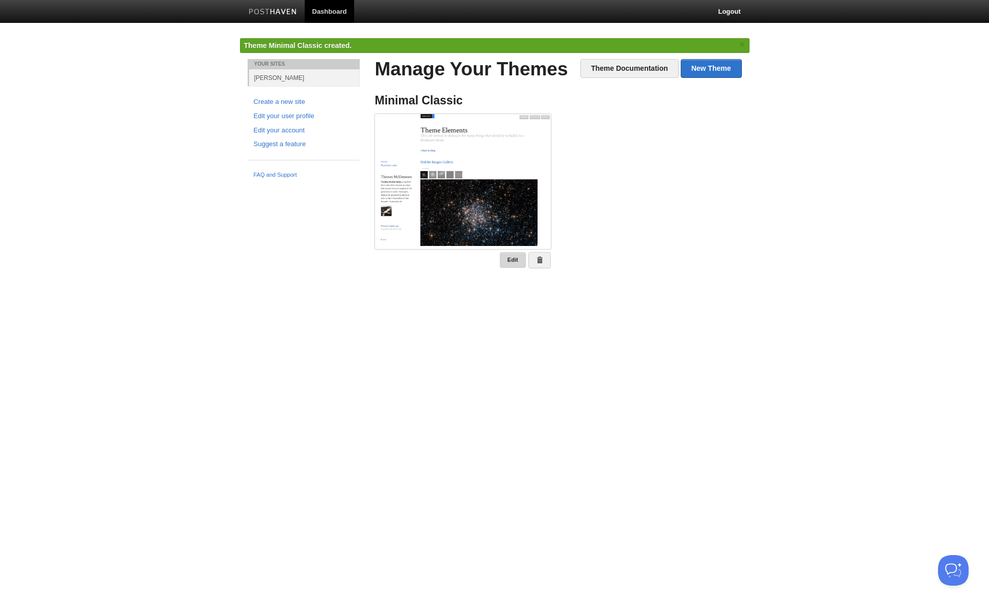
click at [503, 262] on link "Edit" at bounding box center [513, 260] width 26 height 16
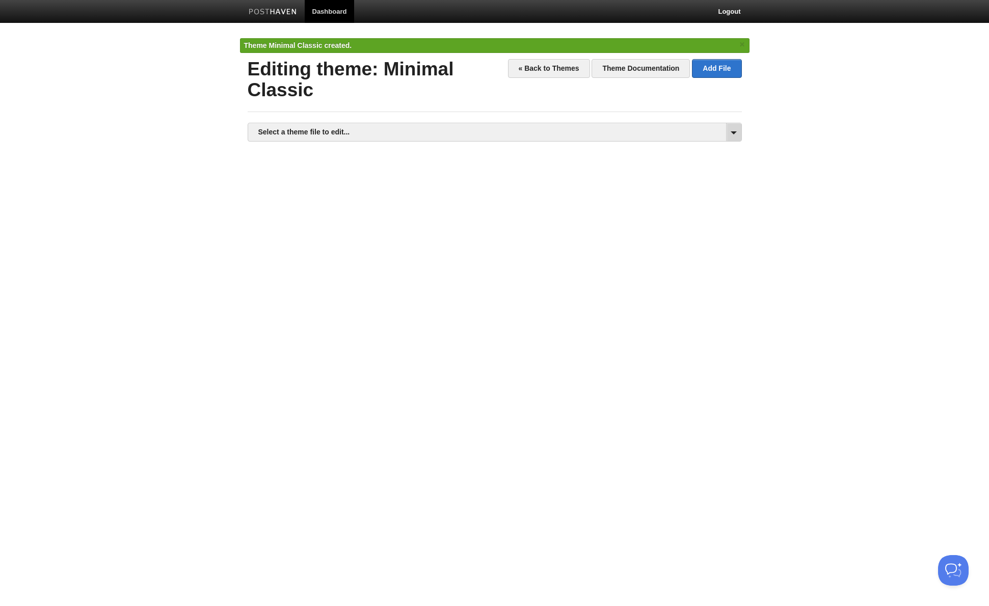
click at [732, 135] on span at bounding box center [733, 132] width 15 height 18
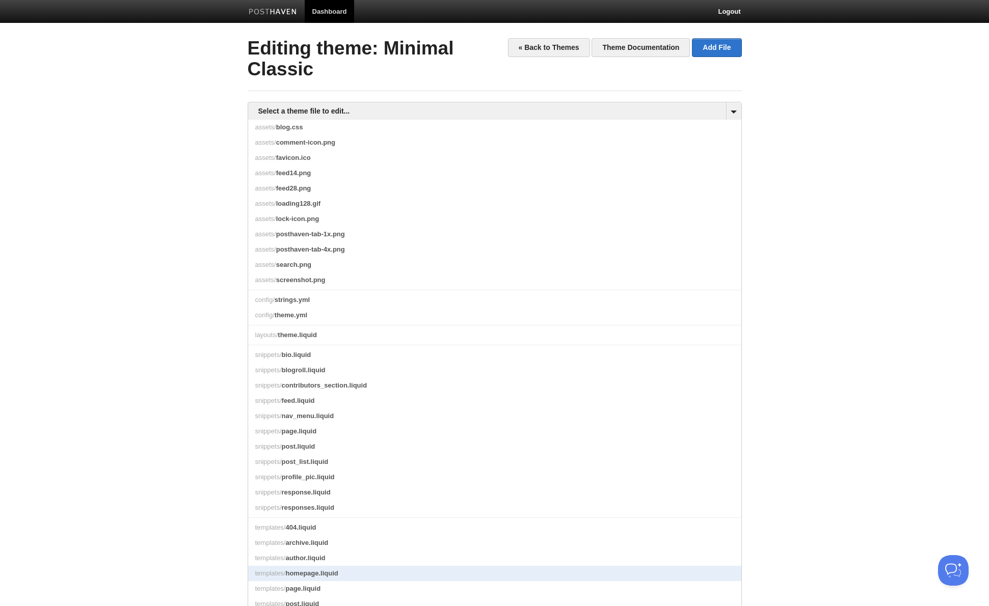
scroll to position [16, 0]
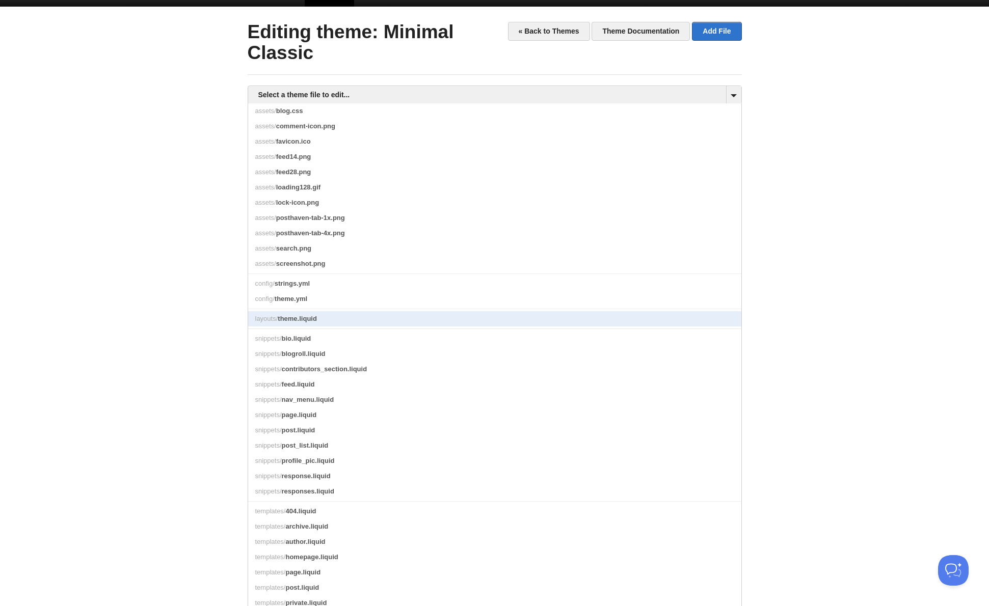
click at [300, 323] on span "theme.liquid" at bounding box center [297, 319] width 39 height 8
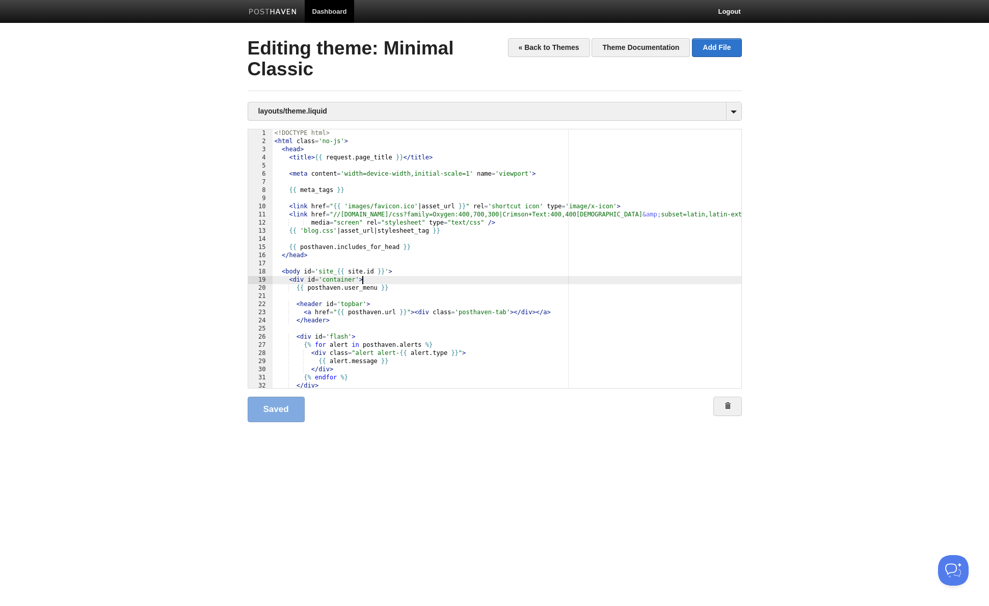
click at [381, 278] on div "<! DOCTYPE html > < html class = 'no-js' > < head > < title > {{ request . page…" at bounding box center [507, 266] width 469 height 275
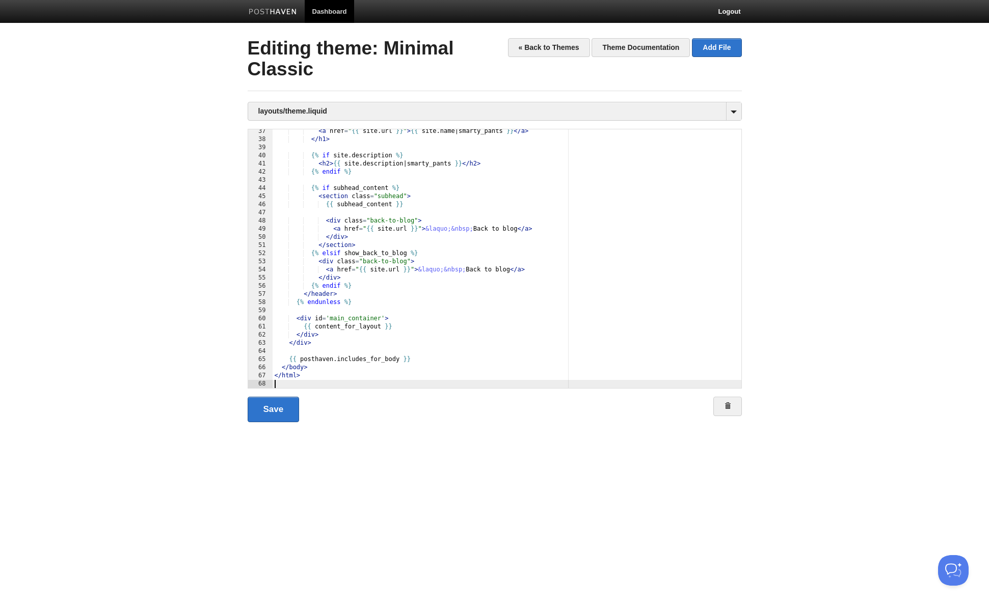
scroll to position [296, 0]
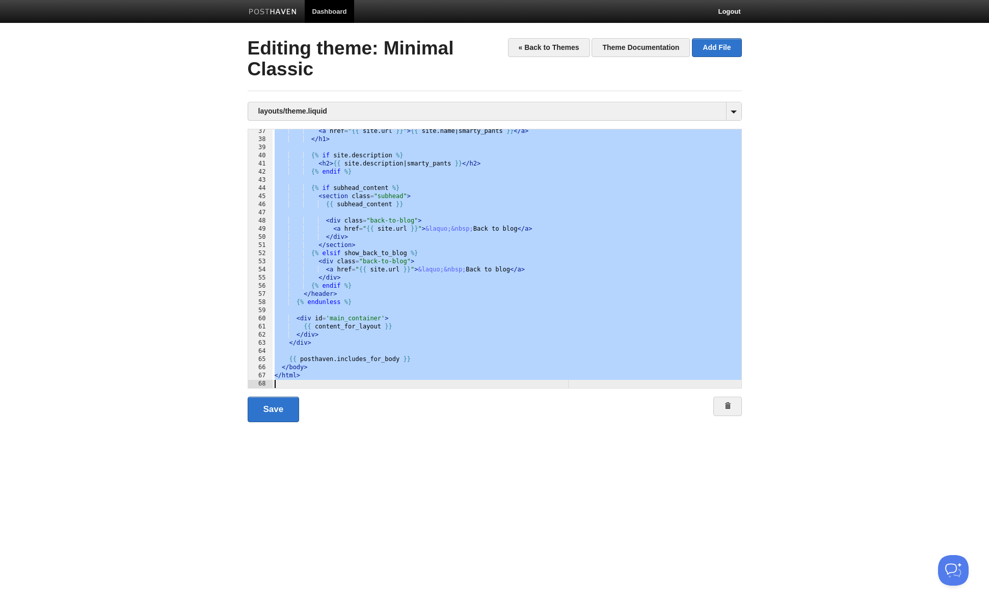
click at [521, 277] on div "< a href = " {{ site . url }} " > {{ site . name | smarty_pants }} </ a > </ h1…" at bounding box center [507, 264] width 469 height 275
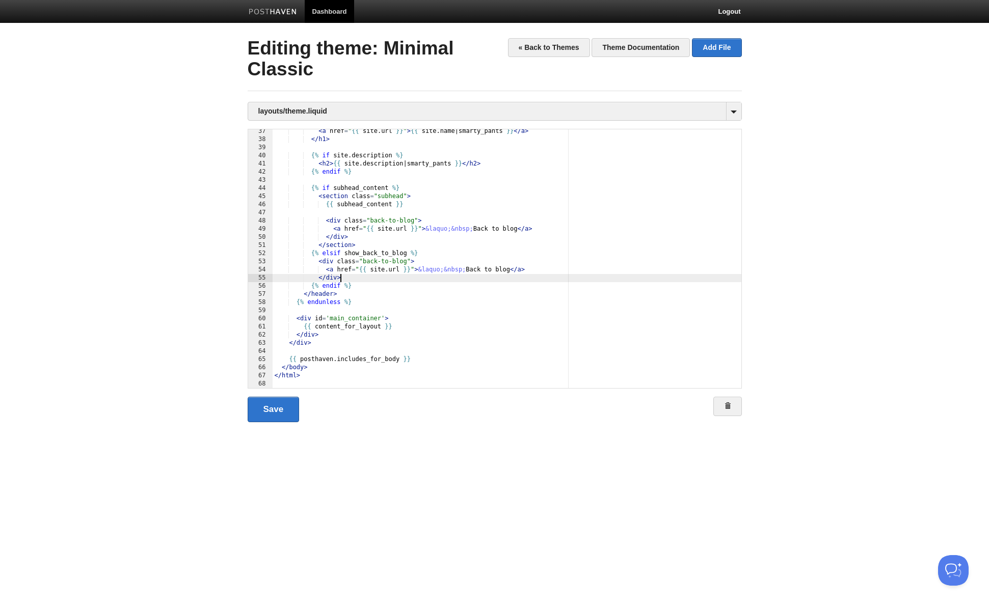
click at [459, 211] on div "< a href = " {{ site . url }} " > {{ site . name | smarty_pants }} </ a > </ h1…" at bounding box center [507, 264] width 469 height 275
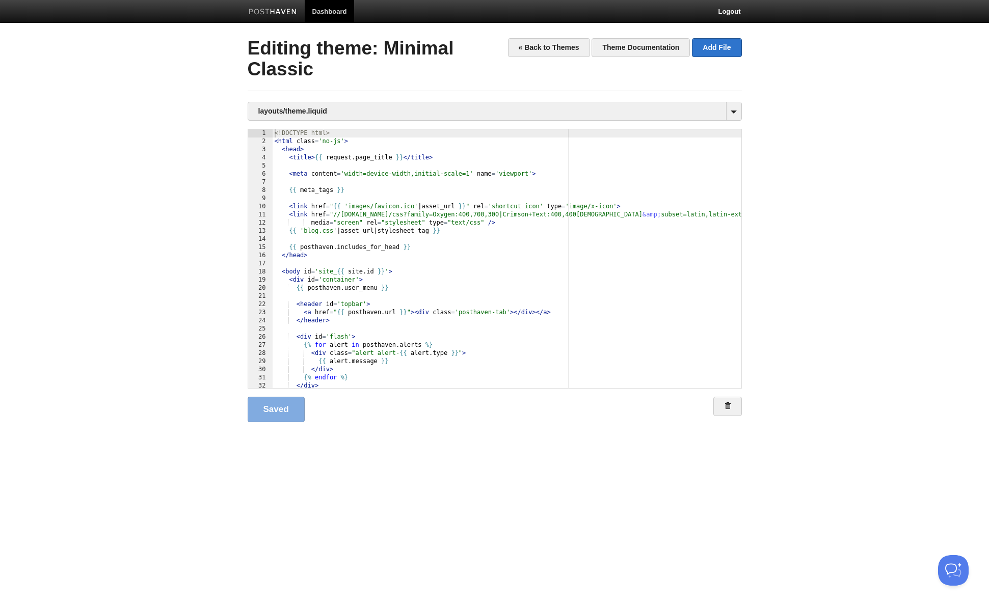
click at [485, 226] on div "<! DOCTYPE html > < html class = 'no-js' > < head > < title > {{ request . page…" at bounding box center [507, 266] width 469 height 275
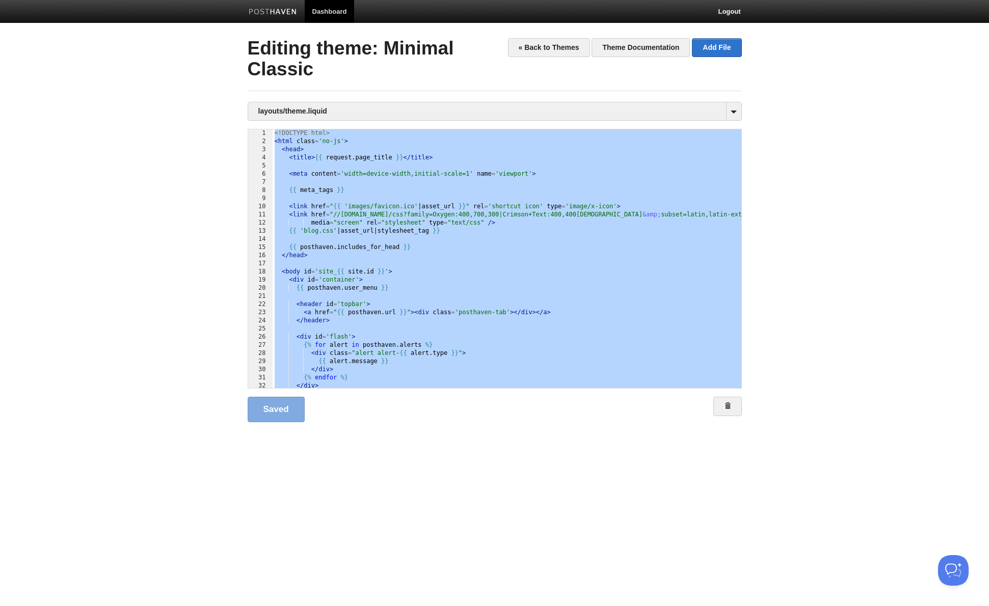
click at [470, 215] on div "<! DOCTYPE html > < html class = 'no-js' > < head > < title > {{ request . page…" at bounding box center [507, 266] width 469 height 275
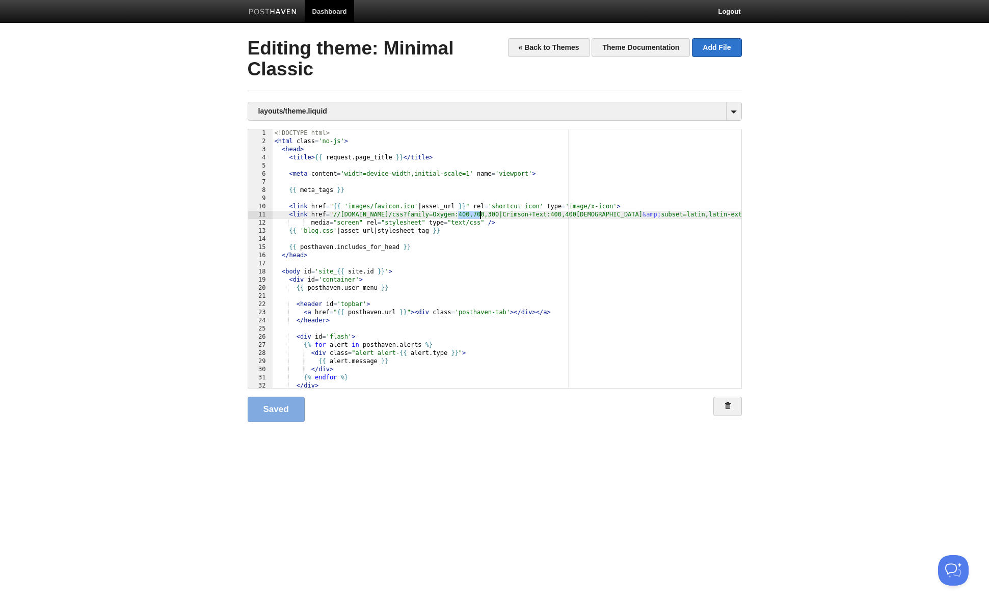
scroll to position [0, 0]
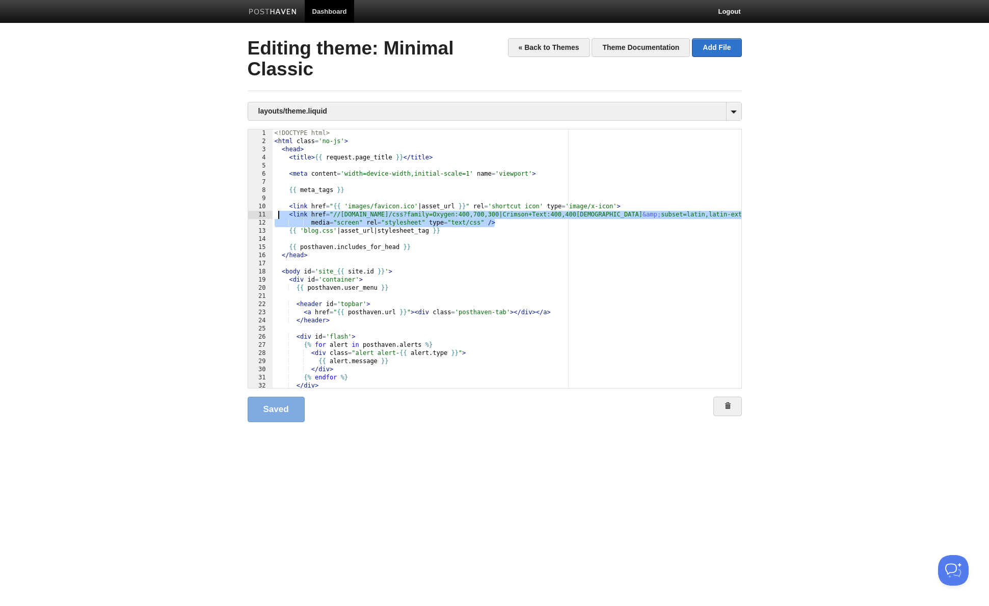
drag, startPoint x: 501, startPoint y: 222, endPoint x: 277, endPoint y: 218, distance: 223.7
click at [277, 218] on div "<! DOCTYPE html > < html class = 'no-js' > < head > < title > {{ request . page…" at bounding box center [507, 266] width 469 height 275
click at [501, 221] on div "<! DOCTYPE html > < html class = 'no-js' > < head > < title > {{ request . page…" at bounding box center [507, 265] width 469 height 275
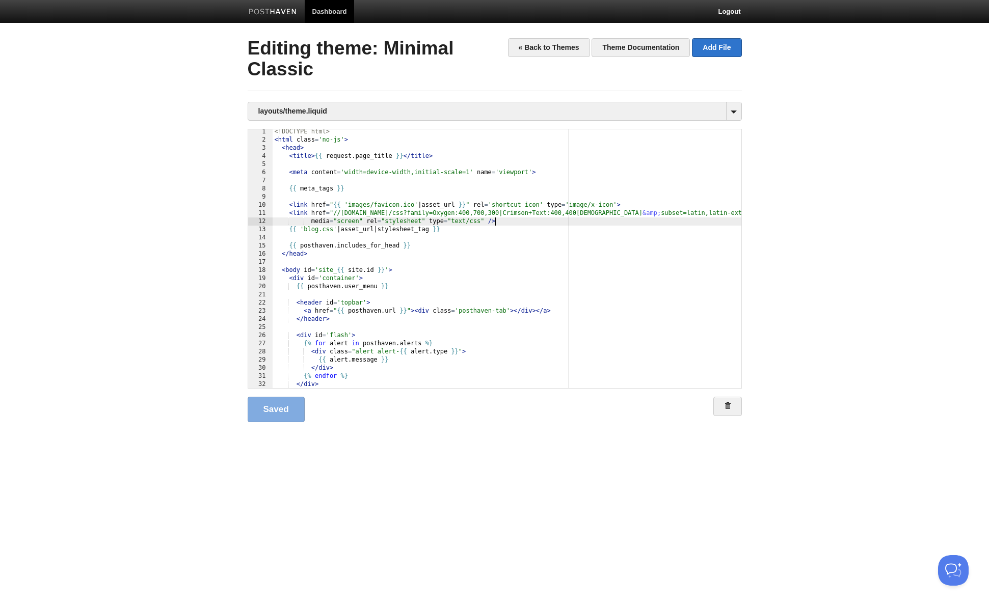
type textarea ""
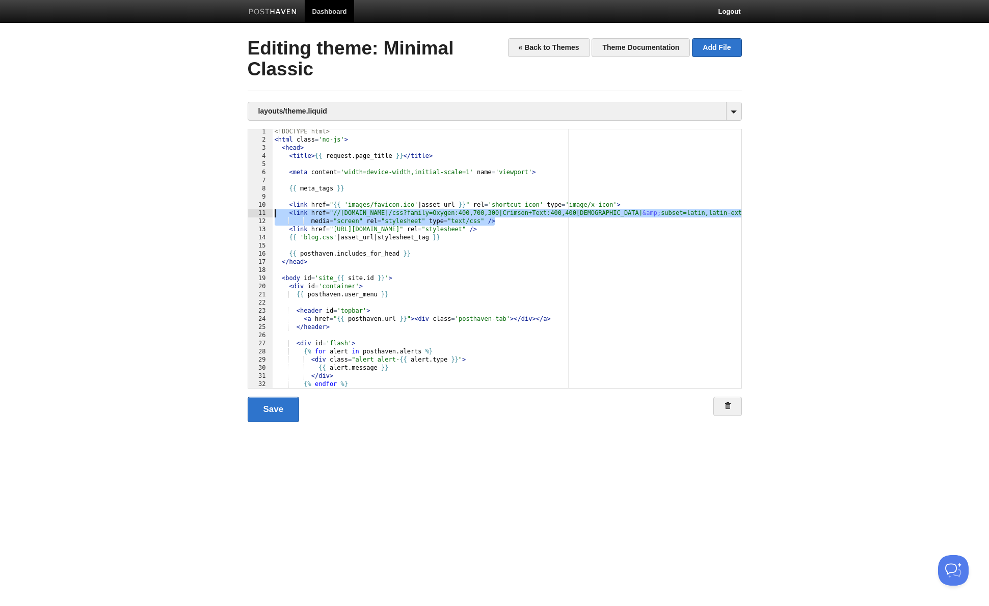
drag, startPoint x: 500, startPoint y: 221, endPoint x: 247, endPoint y: 216, distance: 253.3
click at [247, 216] on div "« Back to Themes Theme Documentation Add File Editing theme: Minimal Classic la…" at bounding box center [495, 246] width 510 height 417
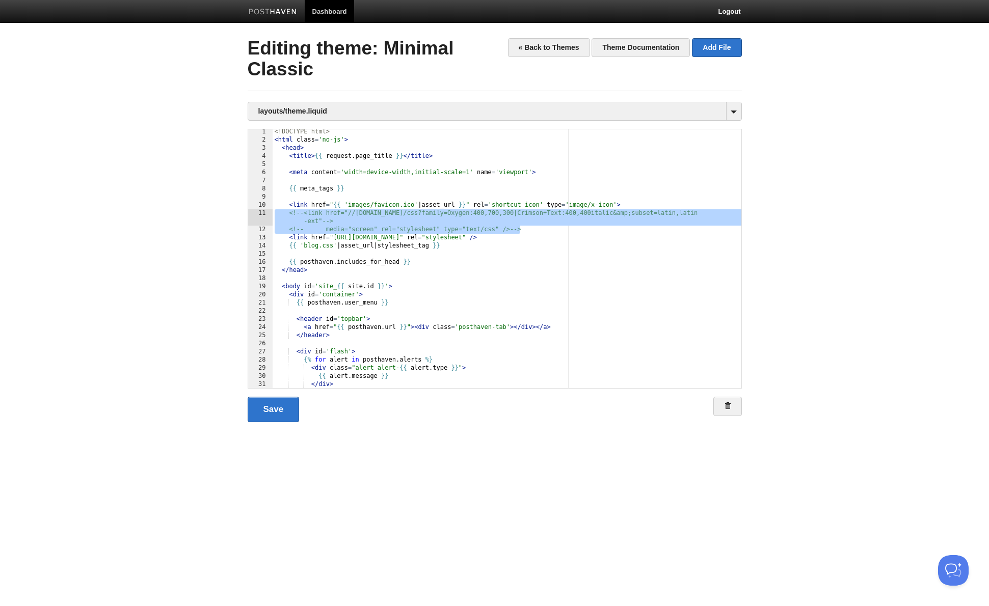
click at [425, 444] on div "« Back to Themes Theme Documentation Add File Editing theme: Minimal Classic la…" at bounding box center [495, 246] width 510 height 417
click at [285, 410] on link "Save" at bounding box center [274, 409] width 52 height 25
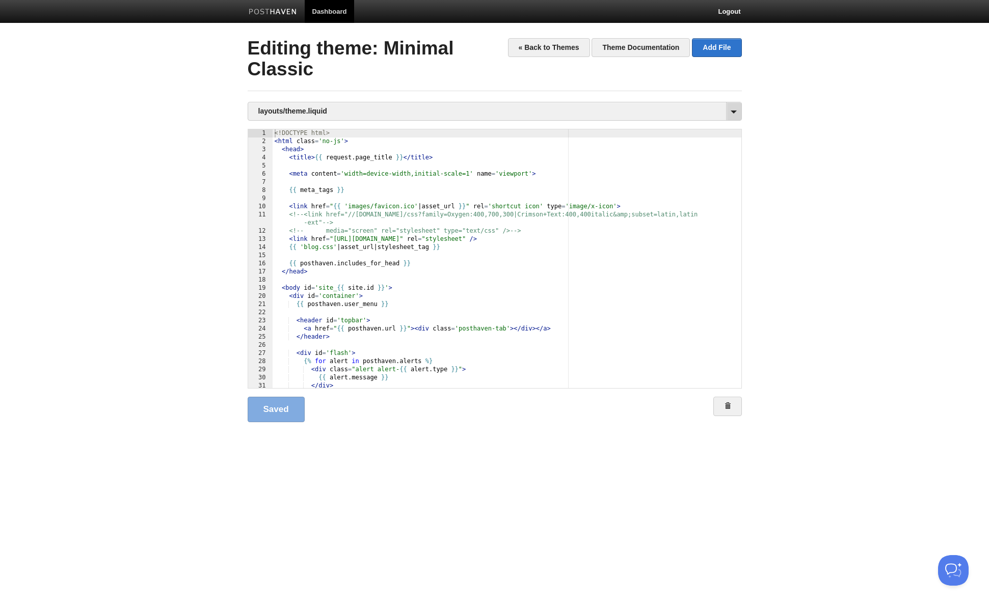
click at [734, 115] on span at bounding box center [733, 111] width 15 height 18
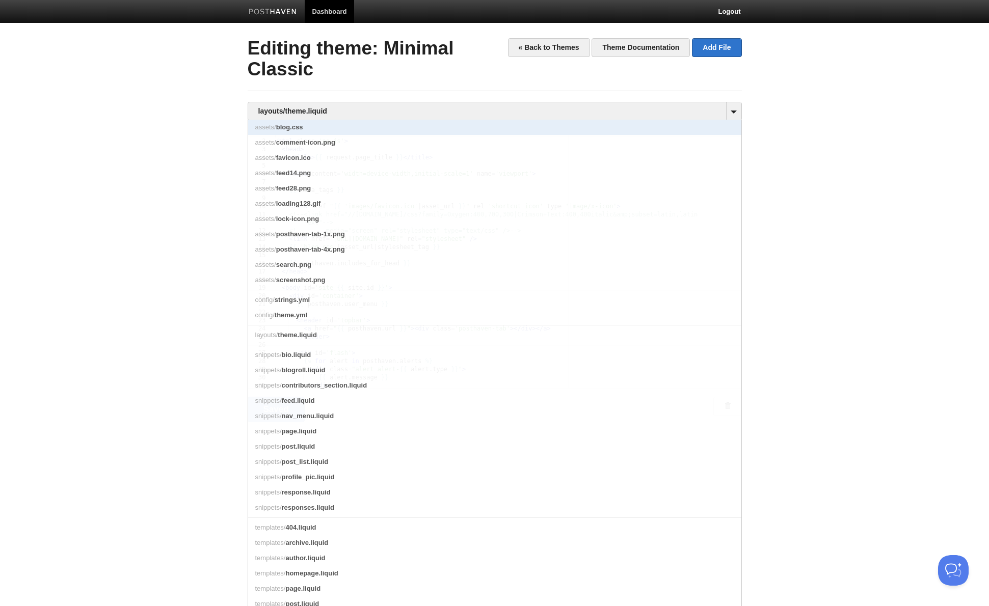
click at [302, 127] on span "blog.css" at bounding box center [289, 127] width 27 height 8
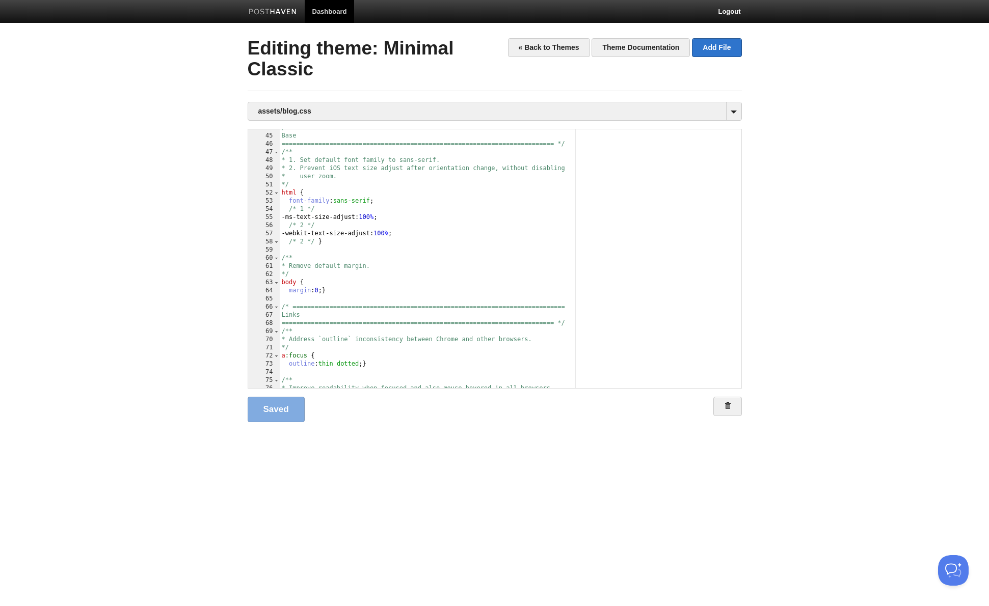
scroll to position [356, 0]
click at [437, 206] on div "/* ========================================================================== B…" at bounding box center [511, 261] width 462 height 275
click at [443, 201] on div "/* ========================================================================== B…" at bounding box center [511, 261] width 462 height 275
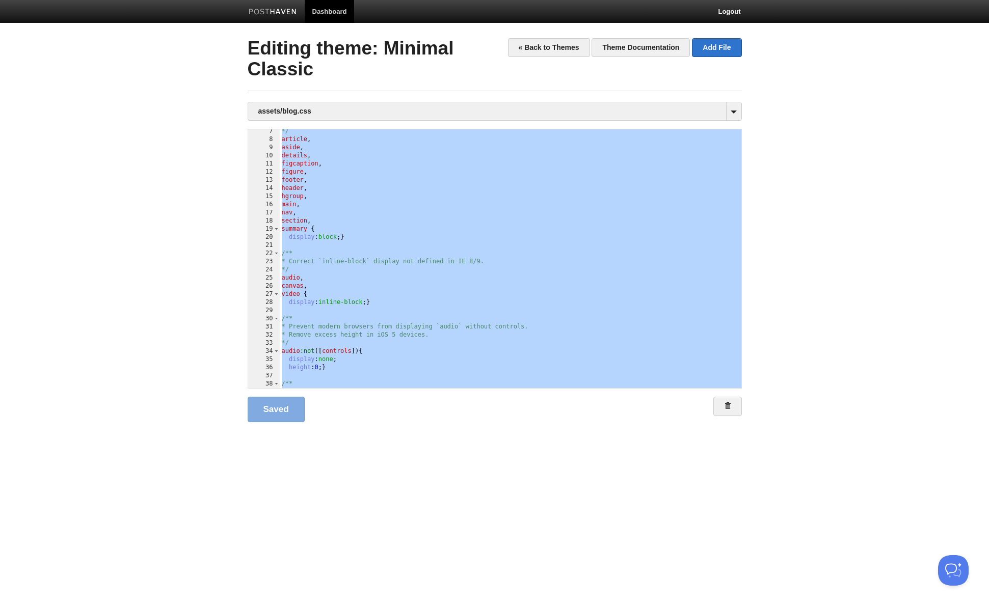
scroll to position [51, 0]
click at [523, 278] on div "*/ article , aside , details , figcaption , figure , footer , header , hgroup ,…" at bounding box center [511, 264] width 462 height 275
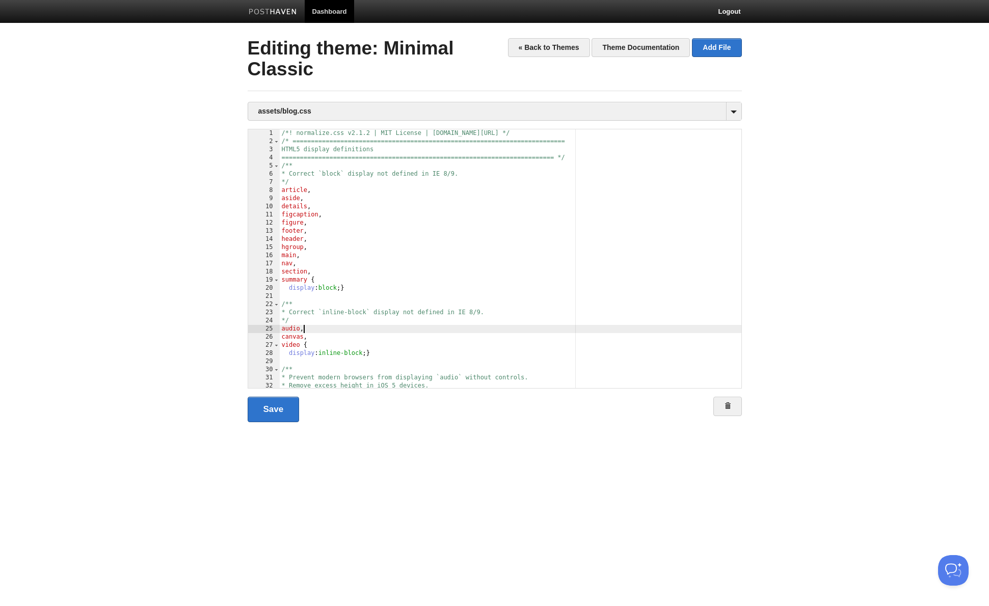
scroll to position [0, 0]
click at [884, 184] on body "Dashboard Logout Your Sites [PERSON_NAME] Create a new site Edit your user prof…" at bounding box center [494, 227] width 989 height 455
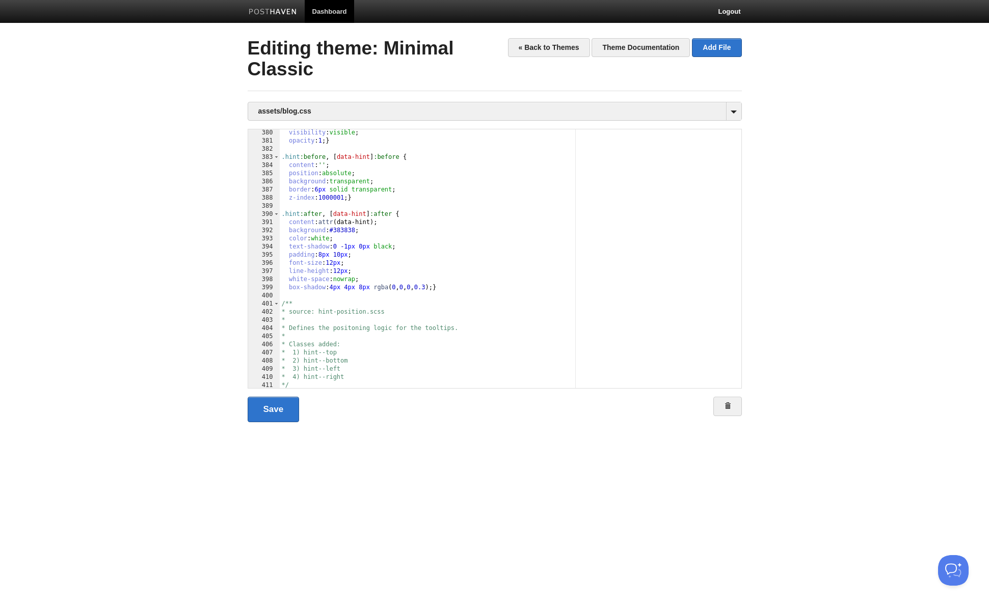
scroll to position [3327, 0]
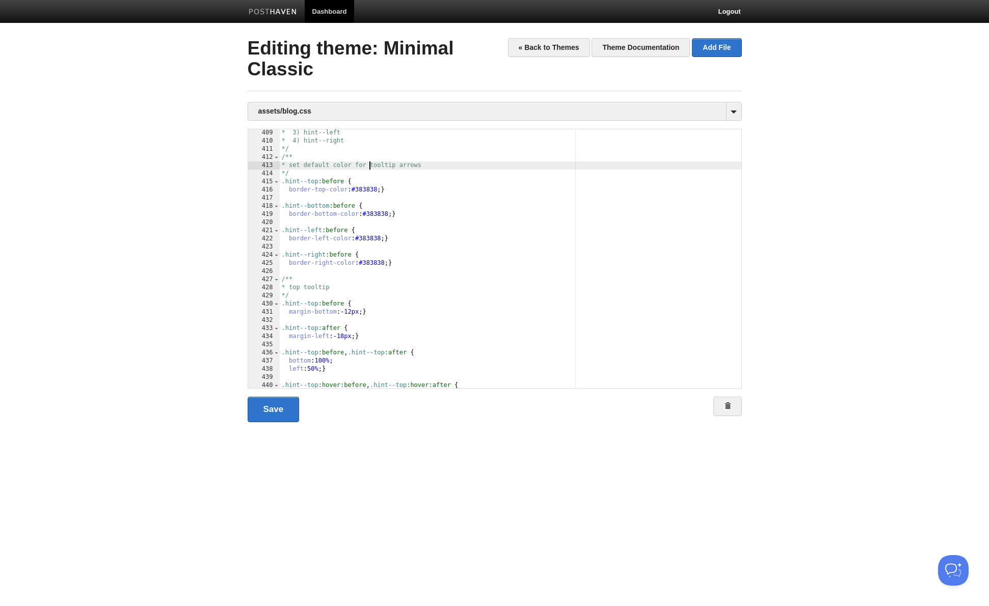
click at [370, 169] on div "* 3) hint--left * 4) hint--right */ /** * set default color for tooltip arrows …" at bounding box center [511, 266] width 462 height 275
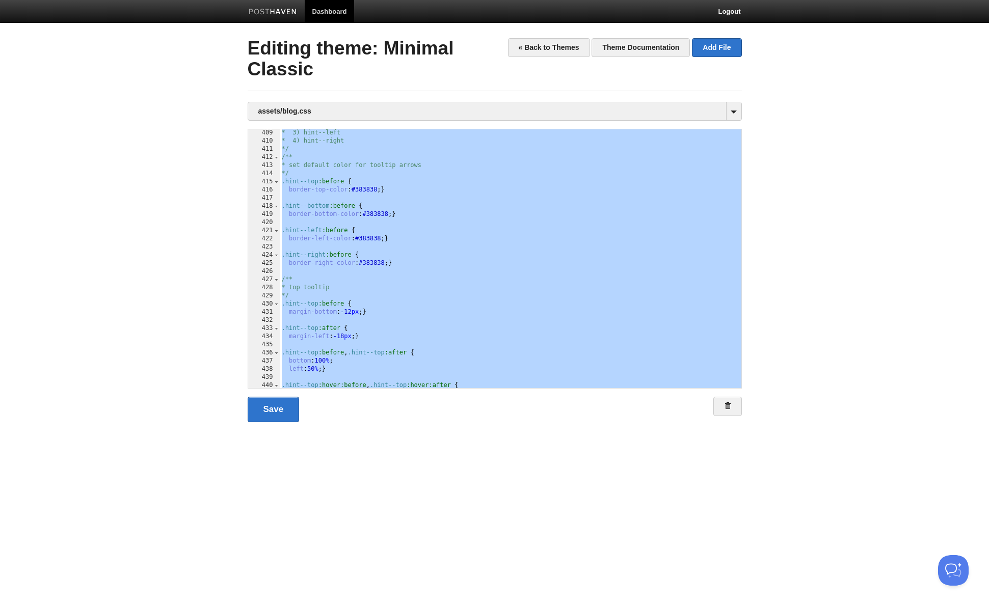
click at [484, 183] on div "* 3) hint--left * 4) hint--right */ /** * set default color for tooltip arrows …" at bounding box center [511, 266] width 462 height 275
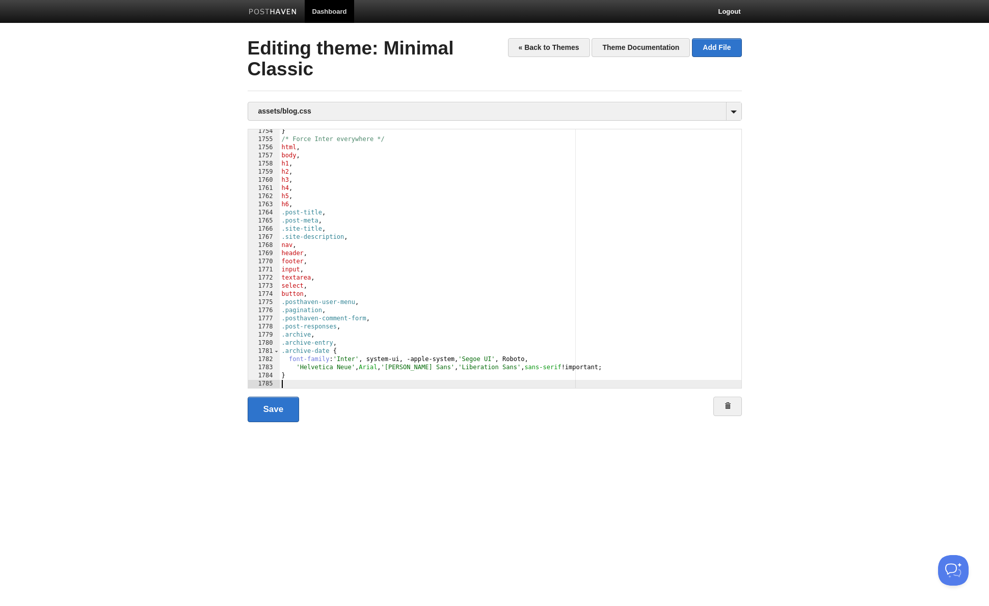
scroll to position [14375, 0]
click at [264, 410] on link "Save" at bounding box center [274, 409] width 52 height 25
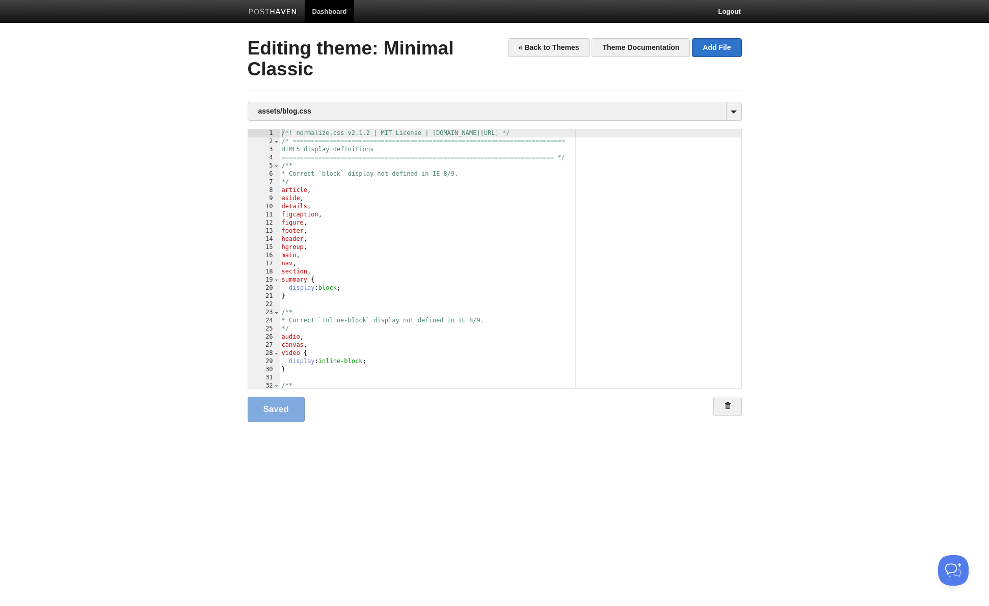
click at [545, 60] on h2 "« Back to Themes Theme Documentation Add File Editing theme: Minimal Classic" at bounding box center [495, 58] width 494 height 41
click at [547, 55] on link "« Back to Themes" at bounding box center [549, 47] width 82 height 19
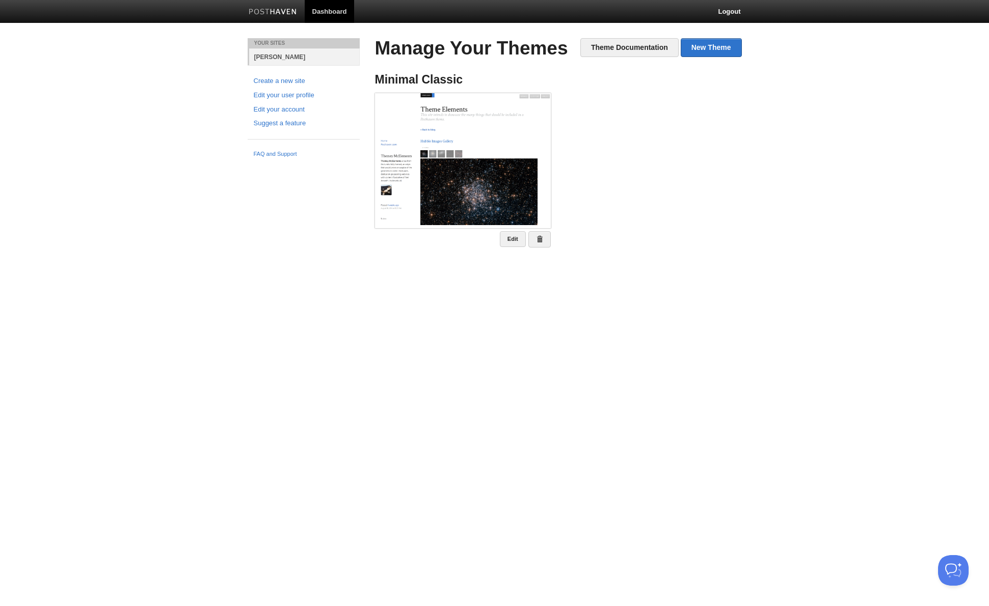
click at [283, 57] on link "[PERSON_NAME]" at bounding box center [304, 56] width 111 height 17
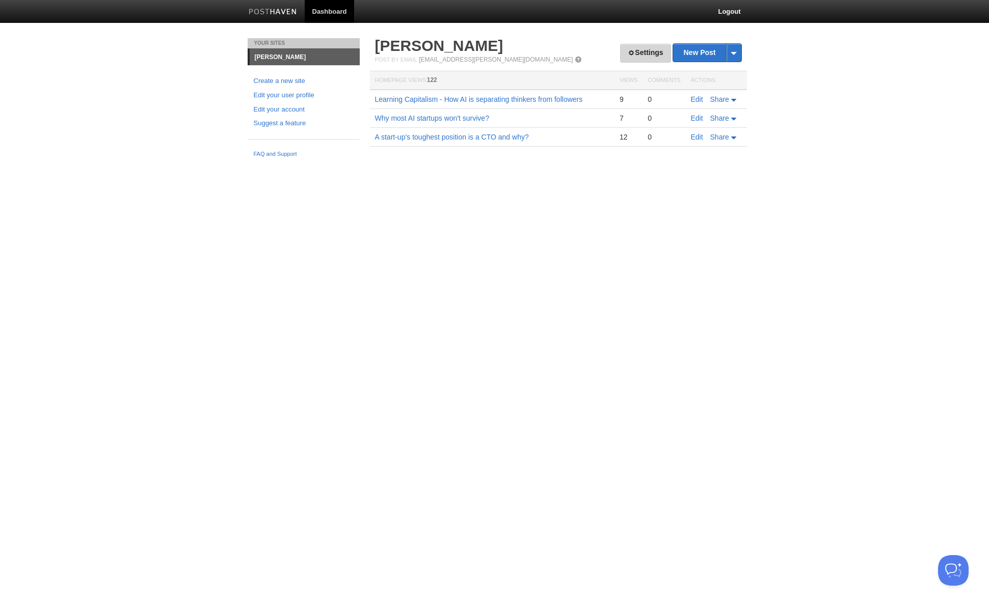
click at [644, 52] on link "Settings" at bounding box center [645, 53] width 50 height 19
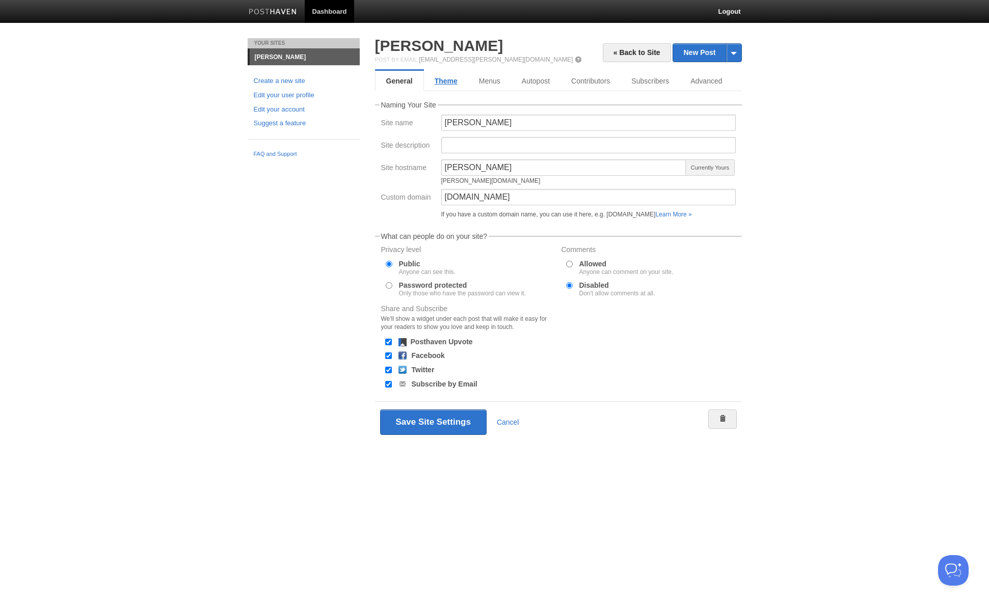
click at [444, 80] on link "Theme" at bounding box center [446, 81] width 44 height 20
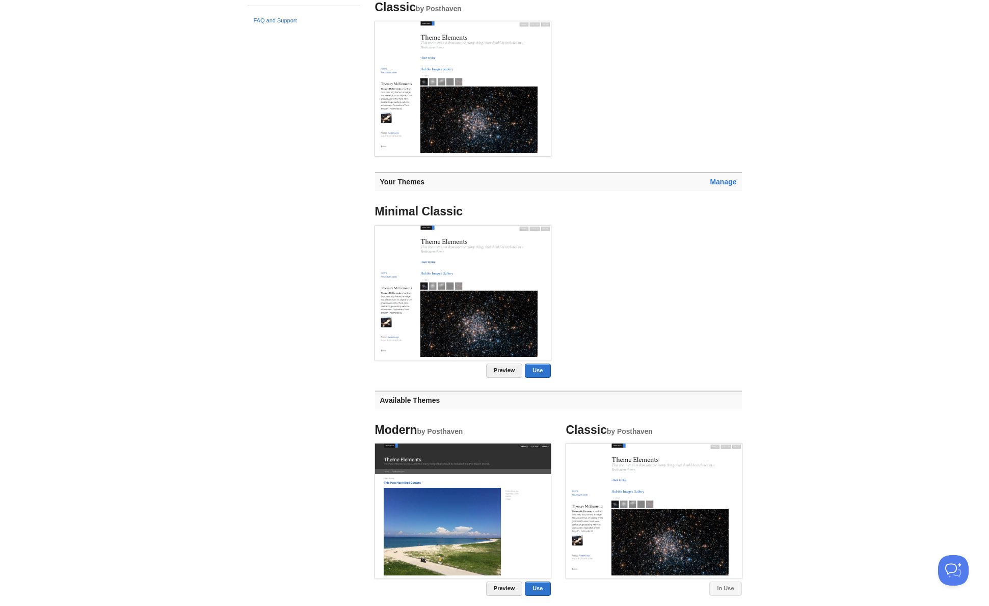
scroll to position [133, 0]
click at [509, 372] on link "Preview" at bounding box center [504, 371] width 37 height 14
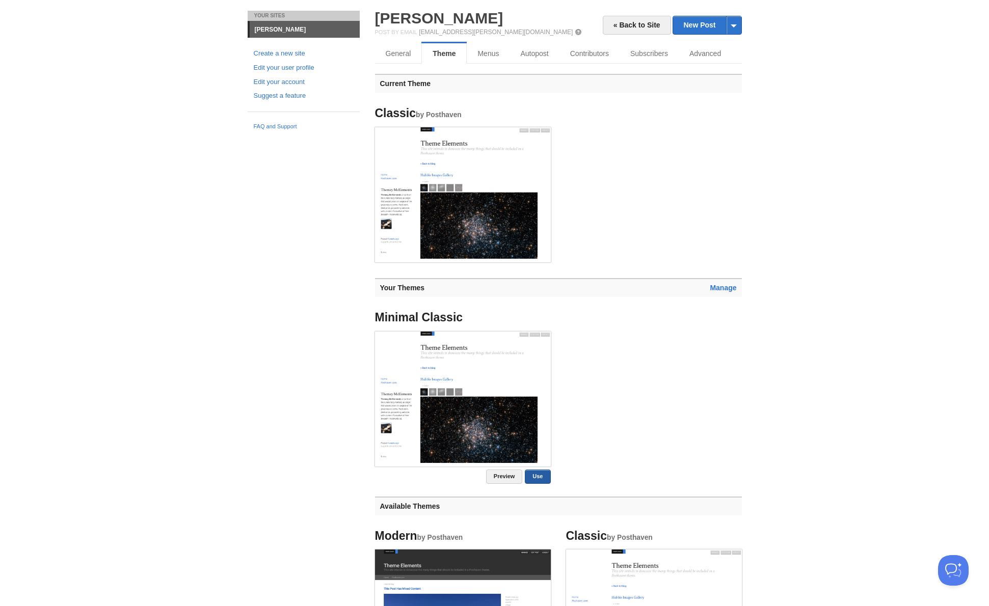
scroll to position [0, 0]
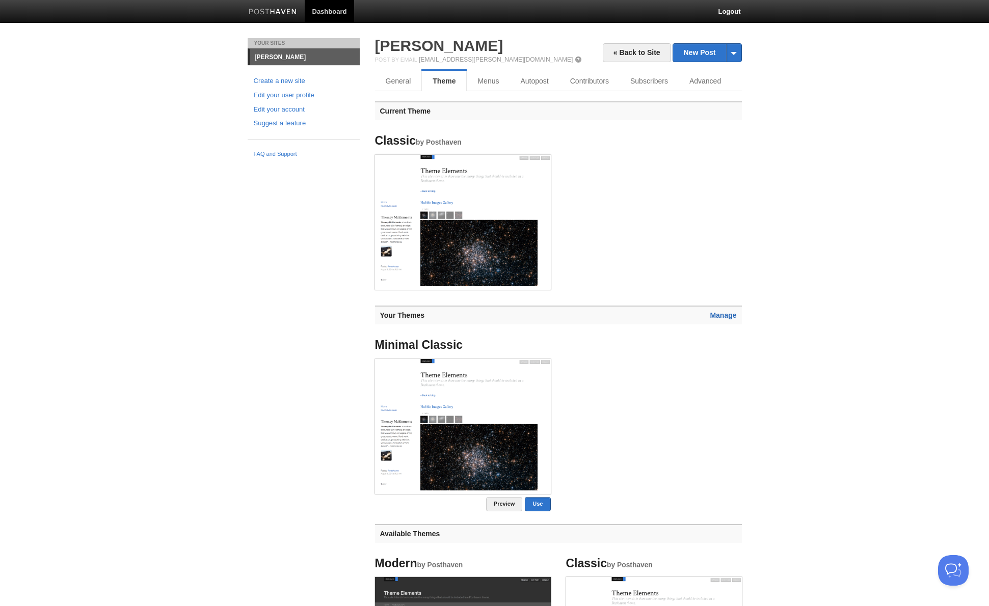
click at [724, 316] on link "Manage" at bounding box center [723, 315] width 26 height 8
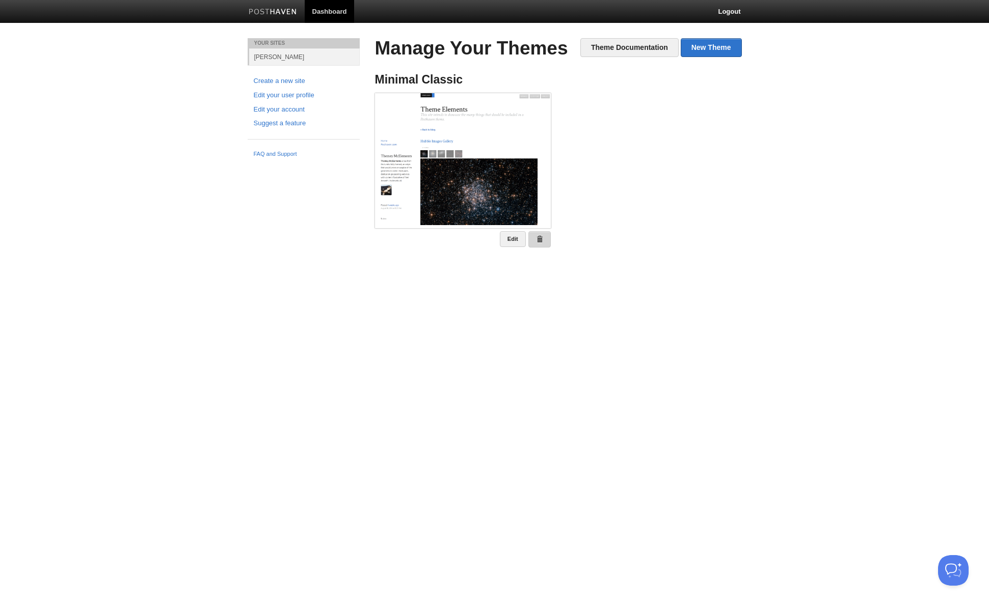
click at [543, 237] on span at bounding box center [539, 239] width 7 height 7
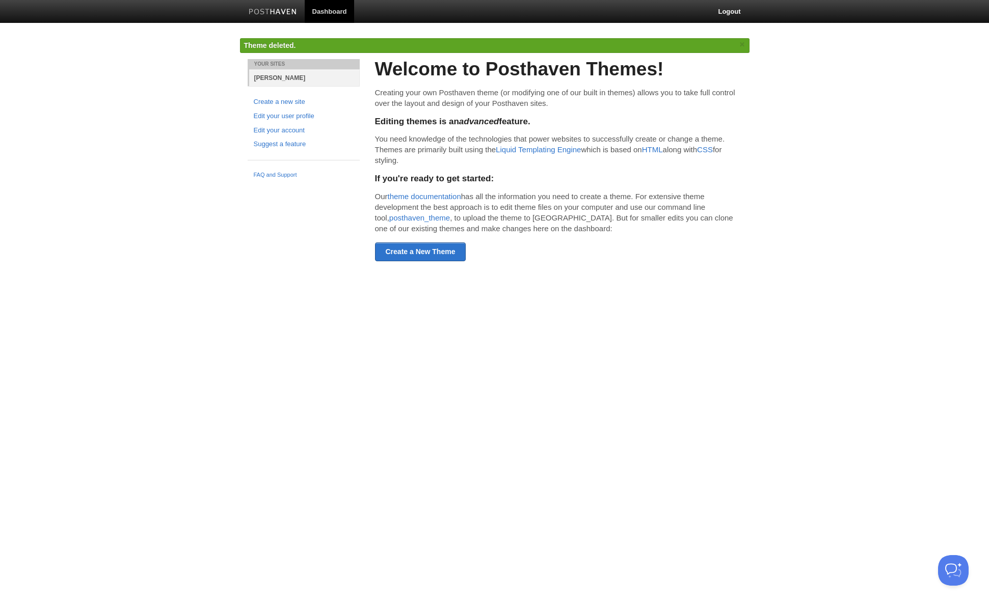
click at [270, 80] on link "[PERSON_NAME]" at bounding box center [304, 77] width 111 height 17
